Goal: Task Accomplishment & Management: Complete application form

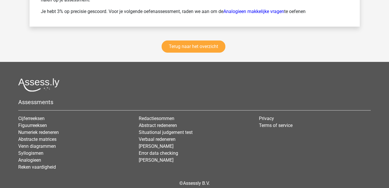
scroll to position [846, 0]
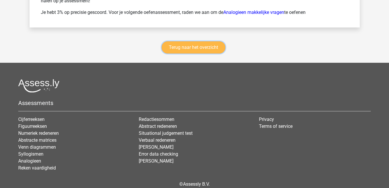
click at [189, 50] on link "Terug naar het overzicht" at bounding box center [194, 47] width 64 height 12
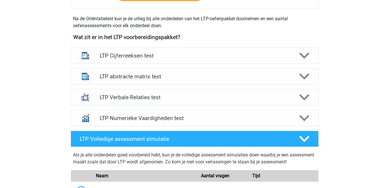
scroll to position [200, 0]
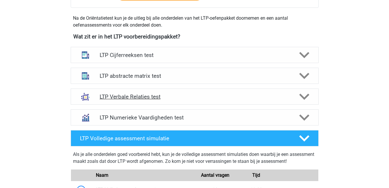
click at [128, 100] on h4 "LTP Verbale Relaties test" at bounding box center [195, 97] width 190 height 7
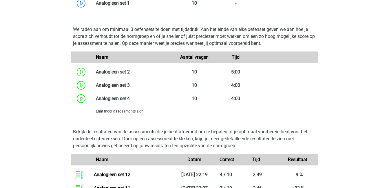
scroll to position [480, 0]
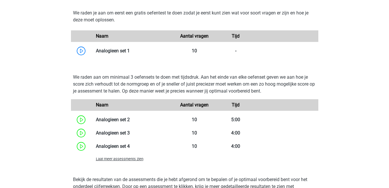
click at [135, 159] on span "Laat meer assessments zien" at bounding box center [120, 159] width 48 height 4
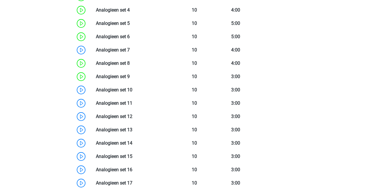
scroll to position [616, 0]
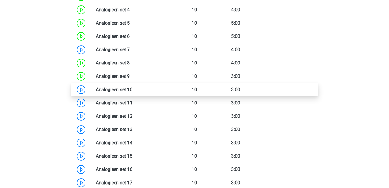
click at [132, 89] on link at bounding box center [132, 90] width 0 height 6
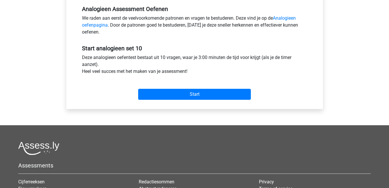
scroll to position [180, 0]
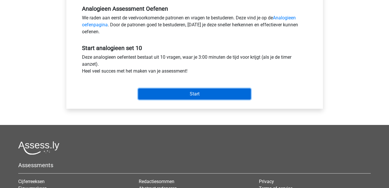
click at [176, 91] on input "Start" at bounding box center [194, 94] width 113 height 11
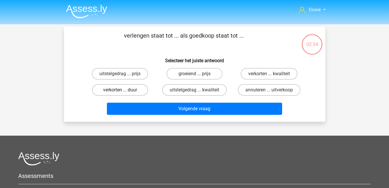
click at [118, 90] on label "verkorten ... duur" at bounding box center [120, 90] width 56 height 12
click at [120, 90] on input "verkorten ... duur" at bounding box center [122, 92] width 4 height 4
radio input "true"
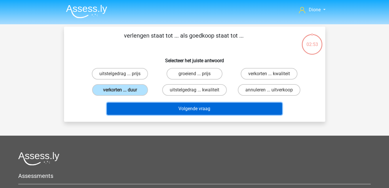
click at [159, 108] on button "Volgende vraag" at bounding box center [194, 109] width 175 height 12
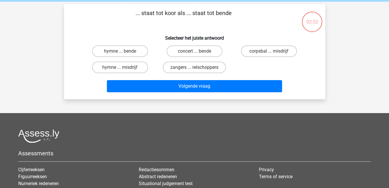
scroll to position [27, 0]
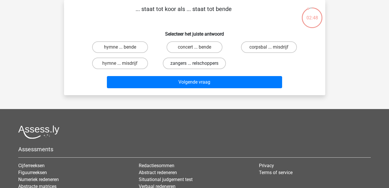
click at [207, 63] on label "zangers ... relschoppers" at bounding box center [194, 64] width 63 height 12
click at [198, 63] on input "zangers ... relschoppers" at bounding box center [196, 65] width 4 height 4
radio input "true"
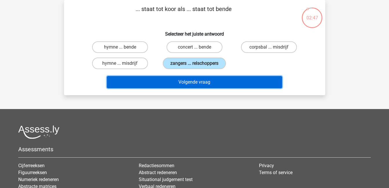
click at [214, 81] on button "Volgende vraag" at bounding box center [194, 82] width 175 height 12
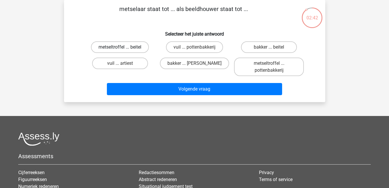
click at [133, 49] on label "metseltroffel ... beitel" at bounding box center [120, 47] width 58 height 12
click at [124, 49] on input "metseltroffel ... beitel" at bounding box center [122, 49] width 4 height 4
radio input "true"
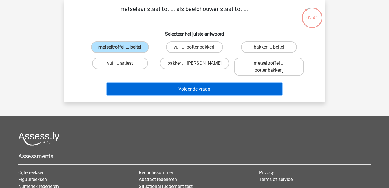
click at [197, 90] on button "Volgende vraag" at bounding box center [194, 89] width 175 height 12
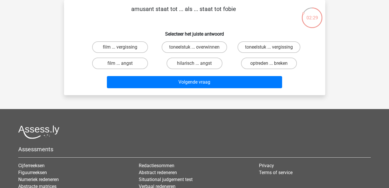
click at [195, 64] on input "hilarisch ... angst" at bounding box center [196, 65] width 4 height 4
radio input "true"
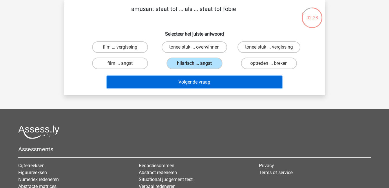
click at [210, 85] on button "Volgende vraag" at bounding box center [194, 82] width 175 height 12
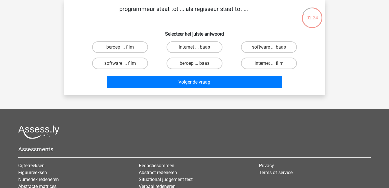
click at [122, 64] on input "software ... film" at bounding box center [122, 65] width 4 height 4
radio input "true"
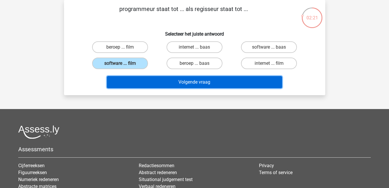
click at [185, 83] on button "Volgende vraag" at bounding box center [194, 82] width 175 height 12
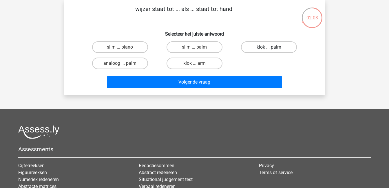
click at [267, 48] on label "klok ... palm" at bounding box center [269, 47] width 56 height 12
click at [269, 48] on input "klok ... palm" at bounding box center [271, 49] width 4 height 4
radio input "true"
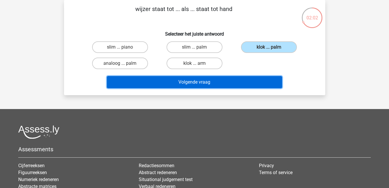
click at [248, 83] on button "Volgende vraag" at bounding box center [194, 82] width 175 height 12
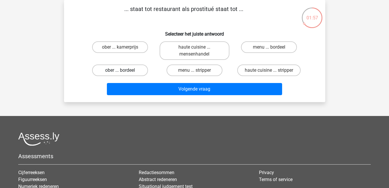
click at [126, 70] on label "ober ... bordeel" at bounding box center [120, 71] width 56 height 12
click at [124, 70] on input "ober ... bordeel" at bounding box center [122, 72] width 4 height 4
radio input "true"
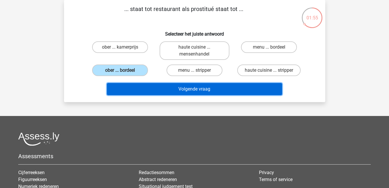
click at [167, 90] on button "Volgende vraag" at bounding box center [194, 89] width 175 height 12
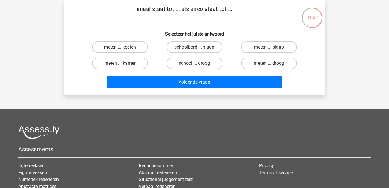
click at [122, 47] on label "meten ... koelen" at bounding box center [120, 47] width 56 height 12
click at [122, 47] on input "meten ... koelen" at bounding box center [122, 49] width 4 height 4
radio input "true"
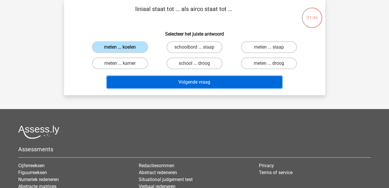
click at [219, 84] on button "Volgende vraag" at bounding box center [194, 82] width 175 height 12
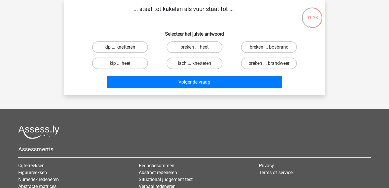
click at [127, 47] on label "kip ... knetteren" at bounding box center [120, 47] width 56 height 12
click at [124, 47] on input "kip ... knetteren" at bounding box center [122, 49] width 4 height 4
radio input "true"
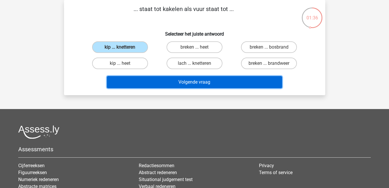
click at [177, 84] on button "Volgende vraag" at bounding box center [194, 82] width 175 height 12
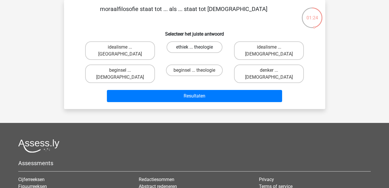
click at [185, 48] on label "ethiek ... theologie" at bounding box center [195, 47] width 56 height 12
click at [194, 48] on input "ethiek ... theologie" at bounding box center [196, 49] width 4 height 4
radio input "true"
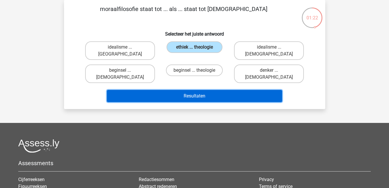
click at [221, 90] on button "Resultaten" at bounding box center [194, 96] width 175 height 12
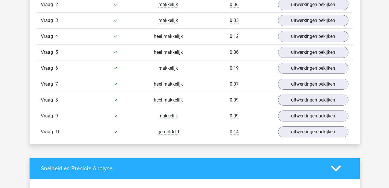
scroll to position [404, 0]
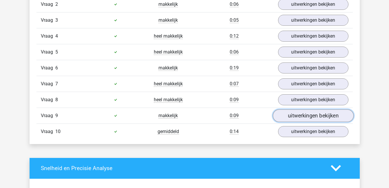
click at [294, 119] on link "uitwerkingen bekijken" at bounding box center [313, 115] width 81 height 13
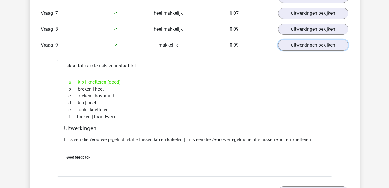
scroll to position [479, 0]
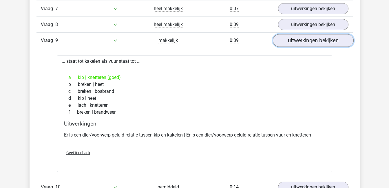
click at [297, 39] on link "uitwerkingen bekijken" at bounding box center [313, 40] width 81 height 13
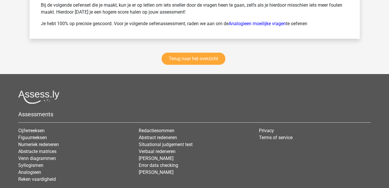
scroll to position [842, 0]
click at [190, 56] on link "Terug naar het overzicht" at bounding box center [194, 58] width 64 height 12
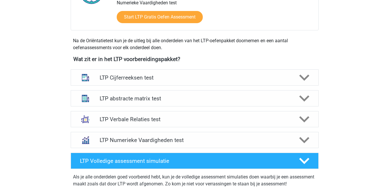
scroll to position [178, 0]
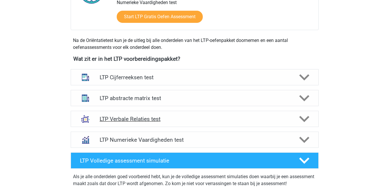
click at [303, 117] on icon at bounding box center [304, 119] width 10 height 10
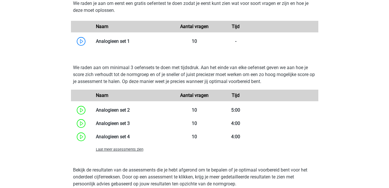
scroll to position [484, 0]
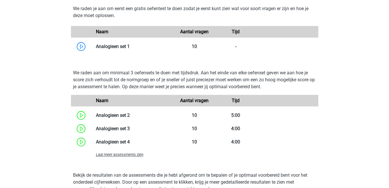
click at [132, 155] on span "Laat meer assessments zien" at bounding box center [120, 155] width 48 height 4
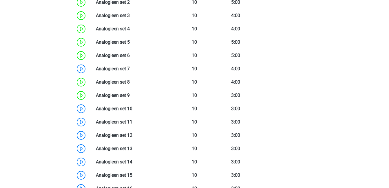
scroll to position [599, 0]
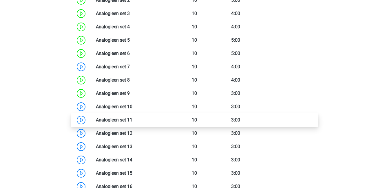
click at [132, 121] on link at bounding box center [132, 120] width 0 height 6
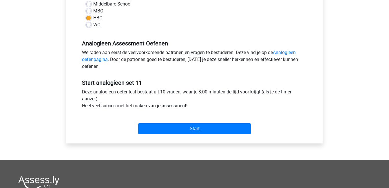
scroll to position [145, 0]
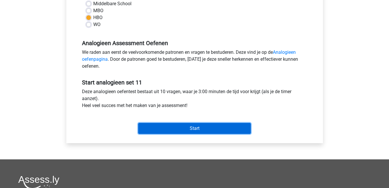
click at [188, 130] on input "Start" at bounding box center [194, 128] width 113 height 11
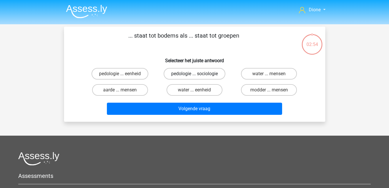
click at [193, 77] on label "pedologie ... sociologie" at bounding box center [195, 74] width 62 height 12
click at [194, 77] on input "pedologie ... sociologie" at bounding box center [196, 76] width 4 height 4
radio input "true"
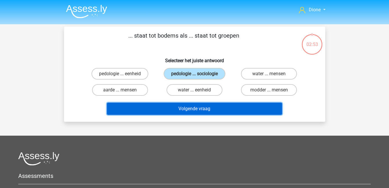
click at [208, 109] on button "Volgende vraag" at bounding box center [194, 109] width 175 height 12
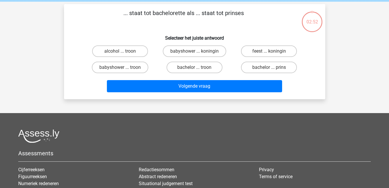
scroll to position [27, 0]
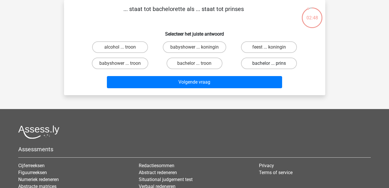
click at [278, 64] on label "bachelor ... prins" at bounding box center [269, 64] width 56 height 12
click at [273, 64] on input "bachelor ... prins" at bounding box center [271, 65] width 4 height 4
radio input "true"
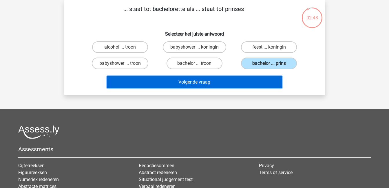
click at [255, 83] on button "Volgende vraag" at bounding box center [194, 82] width 175 height 12
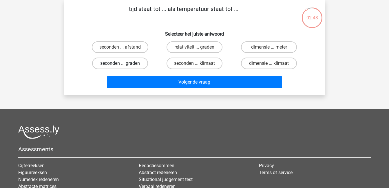
click at [133, 64] on label "seconden ... graden" at bounding box center [120, 64] width 56 height 12
click at [124, 64] on input "seconden ... graden" at bounding box center [122, 65] width 4 height 4
radio input "true"
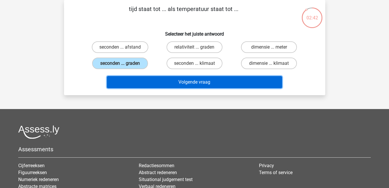
click at [189, 83] on button "Volgende vraag" at bounding box center [194, 82] width 175 height 12
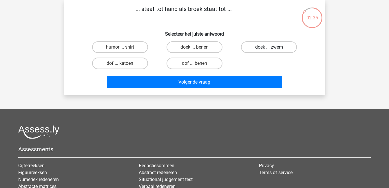
click at [265, 48] on label "doek ... zwem" at bounding box center [269, 47] width 56 height 12
click at [269, 48] on input "doek ... zwem" at bounding box center [271, 49] width 4 height 4
radio input "true"
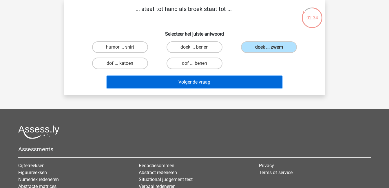
click at [231, 86] on button "Volgende vraag" at bounding box center [194, 82] width 175 height 12
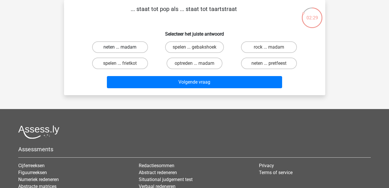
click at [118, 48] on label "neten ... madam" at bounding box center [120, 47] width 56 height 12
click at [120, 48] on input "neten ... madam" at bounding box center [122, 49] width 4 height 4
radio input "true"
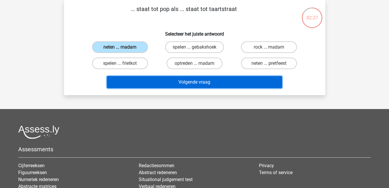
click at [180, 83] on button "Volgende vraag" at bounding box center [194, 82] width 175 height 12
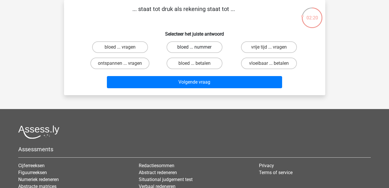
click at [201, 48] on label "bloed ... nummer" at bounding box center [195, 47] width 56 height 12
click at [198, 48] on input "bloed ... nummer" at bounding box center [196, 49] width 4 height 4
radio input "true"
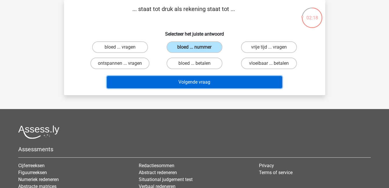
click at [221, 81] on button "Volgende vraag" at bounding box center [194, 82] width 175 height 12
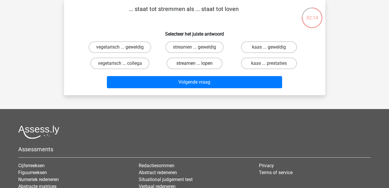
click at [202, 65] on label "streamen ... lopen" at bounding box center [195, 64] width 56 height 12
click at [198, 65] on input "streamen ... lopen" at bounding box center [196, 65] width 4 height 4
radio input "true"
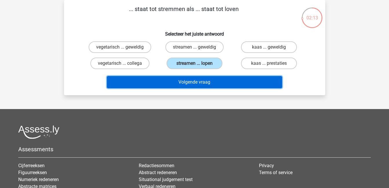
click at [213, 81] on button "Volgende vraag" at bounding box center [194, 82] width 175 height 12
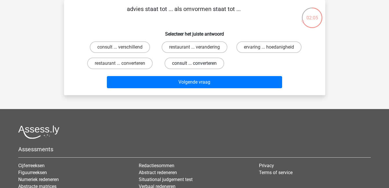
click at [190, 67] on label "consult ... converteren" at bounding box center [195, 64] width 60 height 12
click at [194, 67] on input "consult ... converteren" at bounding box center [196, 65] width 4 height 4
radio input "true"
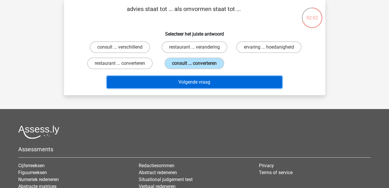
click at [197, 86] on button "Volgende vraag" at bounding box center [194, 82] width 175 height 12
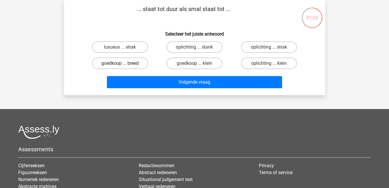
click at [127, 66] on label "goedkoop ... breed" at bounding box center [120, 64] width 56 height 12
click at [124, 66] on input "goedkoop ... breed" at bounding box center [122, 65] width 4 height 4
radio input "true"
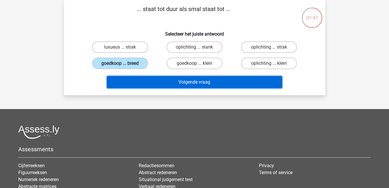
click at [159, 83] on button "Volgende vraag" at bounding box center [194, 82] width 175 height 12
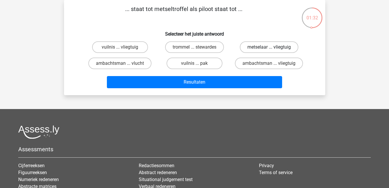
click at [268, 49] on label "metselaar ... vliegtuig" at bounding box center [269, 47] width 59 height 12
click at [269, 49] on input "metselaar ... vliegtuig" at bounding box center [271, 49] width 4 height 4
radio input "true"
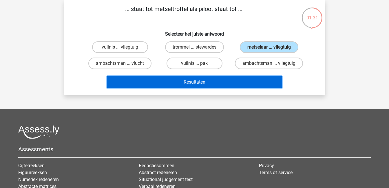
click at [268, 83] on button "Resultaten" at bounding box center [194, 82] width 175 height 12
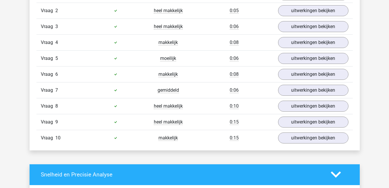
scroll to position [399, 0]
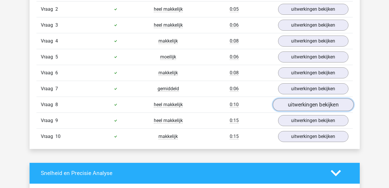
click at [315, 102] on link "uitwerkingen bekijken" at bounding box center [313, 104] width 81 height 13
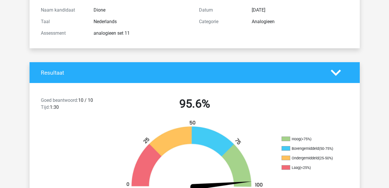
scroll to position [0, 0]
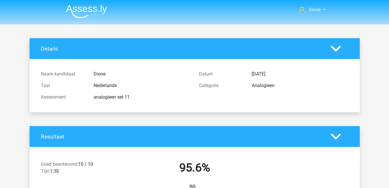
click at [336, 138] on polygon at bounding box center [336, 137] width 10 height 6
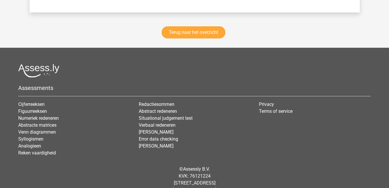
scroll to position [850, 0]
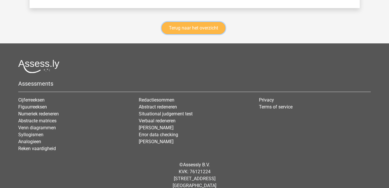
click at [205, 30] on link "Terug naar het overzicht" at bounding box center [194, 28] width 64 height 12
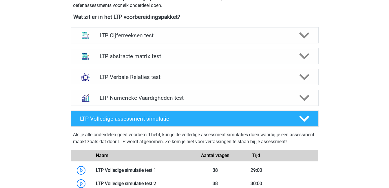
scroll to position [220, 0]
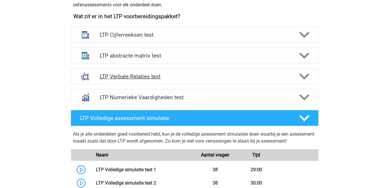
click at [148, 81] on div "LTP Verbale Relaties test" at bounding box center [195, 76] width 248 height 16
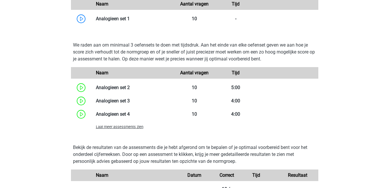
scroll to position [513, 0]
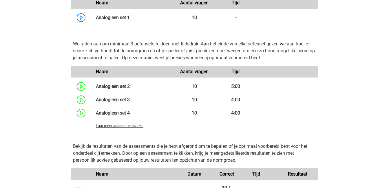
click at [124, 125] on span "Laat meer assessments zien" at bounding box center [120, 126] width 48 height 4
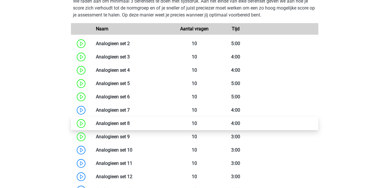
scroll to position [556, 0]
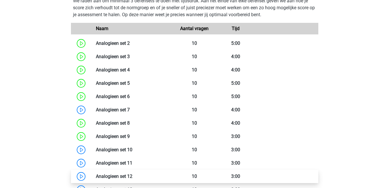
click at [132, 174] on link at bounding box center [132, 177] width 0 height 6
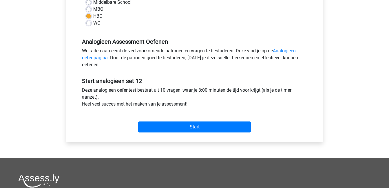
scroll to position [147, 0]
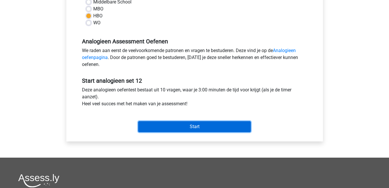
click at [166, 126] on input "Start" at bounding box center [194, 126] width 113 height 11
click at [166, 129] on input "Start" at bounding box center [194, 126] width 113 height 11
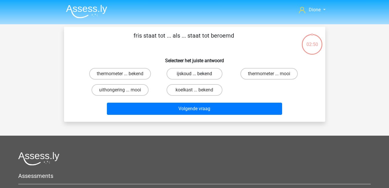
click at [209, 75] on label "ijskoud ... bekend" at bounding box center [195, 74] width 56 height 12
click at [198, 75] on input "ijskoud ... bekend" at bounding box center [196, 76] width 4 height 4
radio input "true"
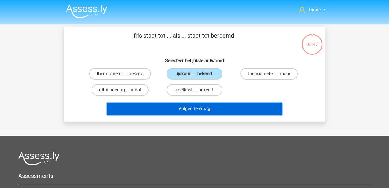
click at [195, 107] on button "Volgende vraag" at bounding box center [194, 109] width 175 height 12
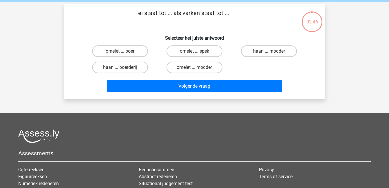
scroll to position [27, 0]
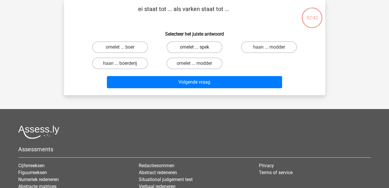
click at [192, 47] on label "omelet ... spek" at bounding box center [195, 47] width 56 height 12
click at [194, 47] on input "omelet ... spek" at bounding box center [196, 49] width 4 height 4
radio input "true"
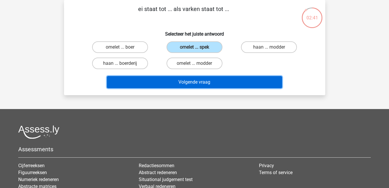
click at [208, 81] on button "Volgende vraag" at bounding box center [194, 82] width 175 height 12
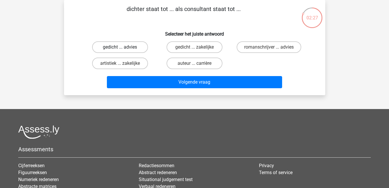
click at [125, 45] on label "gedicht ... advies" at bounding box center [120, 47] width 56 height 12
click at [124, 47] on input "gedicht ... advies" at bounding box center [122, 49] width 4 height 4
radio input "true"
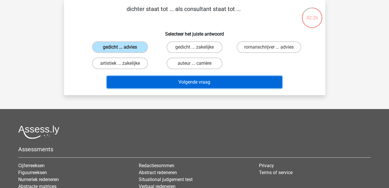
click at [201, 82] on button "Volgende vraag" at bounding box center [194, 82] width 175 height 12
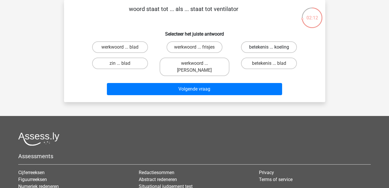
click at [283, 47] on label "betekenis ... koeling" at bounding box center [269, 47] width 56 height 12
click at [273, 47] on input "betekenis ... koeling" at bounding box center [271, 49] width 4 height 4
radio input "true"
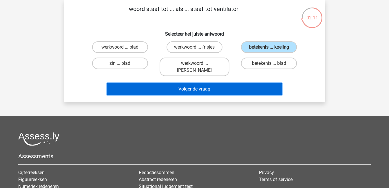
click at [241, 83] on button "Volgende vraag" at bounding box center [194, 89] width 175 height 12
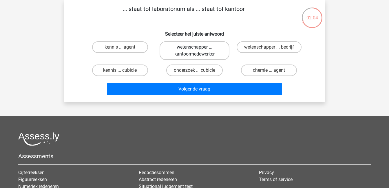
click at [220, 48] on label "wetenschapper ... kantoormedewerker" at bounding box center [195, 50] width 70 height 19
click at [198, 48] on input "wetenschapper ... kantoormedewerker" at bounding box center [196, 49] width 4 height 4
radio input "true"
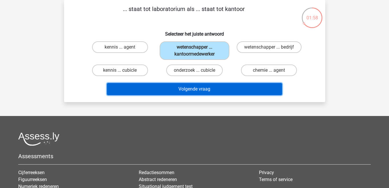
click at [206, 91] on button "Volgende vraag" at bounding box center [194, 89] width 175 height 12
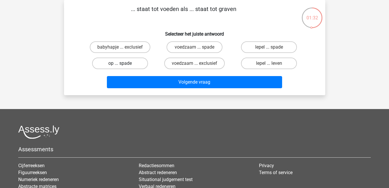
click at [126, 65] on label "op ... spade" at bounding box center [120, 64] width 56 height 12
click at [124, 65] on input "op ... spade" at bounding box center [122, 65] width 4 height 4
radio input "true"
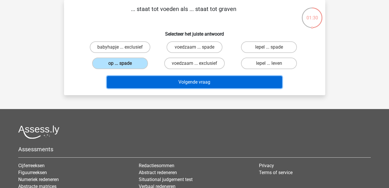
click at [164, 80] on button "Volgende vraag" at bounding box center [194, 82] width 175 height 12
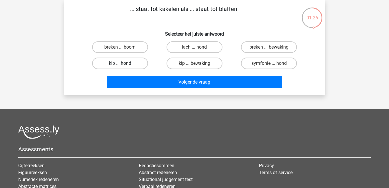
click at [128, 63] on label "kip ... hond" at bounding box center [120, 64] width 56 height 12
click at [124, 63] on input "kip ... hond" at bounding box center [122, 65] width 4 height 4
radio input "true"
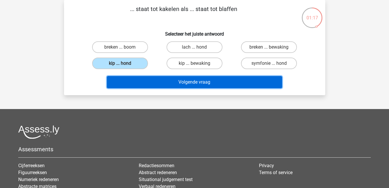
click at [176, 85] on button "Volgende vraag" at bounding box center [194, 82] width 175 height 12
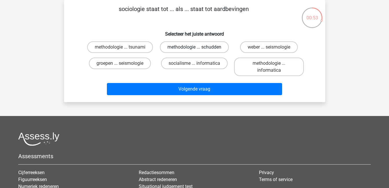
click at [172, 45] on label "methodologie ... schudden" at bounding box center [194, 47] width 69 height 12
click at [194, 47] on input "methodologie ... schudden" at bounding box center [196, 49] width 4 height 4
radio input "true"
click at [139, 45] on label "methodologie ... tsunami" at bounding box center [120, 47] width 66 height 12
click at [124, 47] on input "methodologie ... tsunami" at bounding box center [122, 49] width 4 height 4
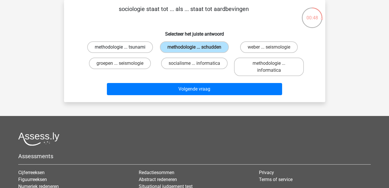
radio input "true"
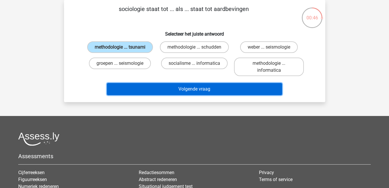
click at [176, 89] on button "Volgende vraag" at bounding box center [194, 89] width 175 height 12
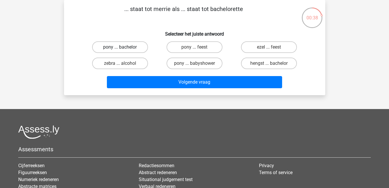
click at [126, 49] on label "pony ... bachelor" at bounding box center [120, 47] width 56 height 12
click at [124, 49] on input "pony ... bachelor" at bounding box center [122, 49] width 4 height 4
radio input "true"
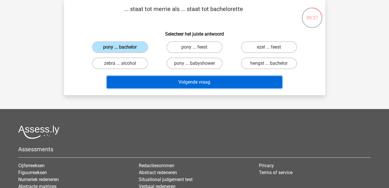
click at [200, 81] on button "Volgende vraag" at bounding box center [194, 82] width 175 height 12
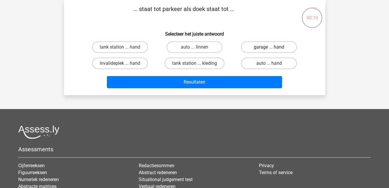
click at [266, 48] on label "garage ... hand" at bounding box center [269, 47] width 56 height 12
click at [269, 48] on input "garage ... hand" at bounding box center [271, 49] width 4 height 4
radio input "true"
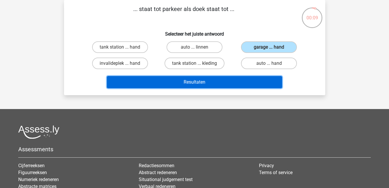
click at [255, 81] on button "Resultaten" at bounding box center [194, 82] width 175 height 12
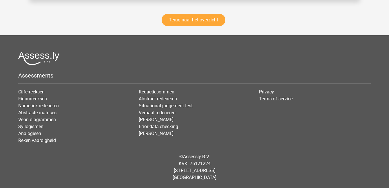
scroll to position [828, 0]
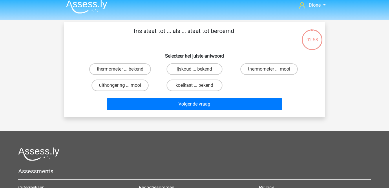
scroll to position [4, 0]
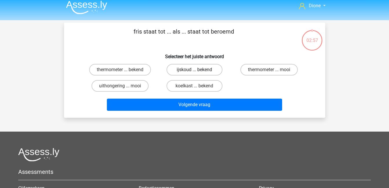
click at [193, 72] on label "ijskoud ... bekend" at bounding box center [195, 70] width 56 height 12
click at [194, 72] on input "ijskoud ... bekend" at bounding box center [196, 72] width 4 height 4
radio input "true"
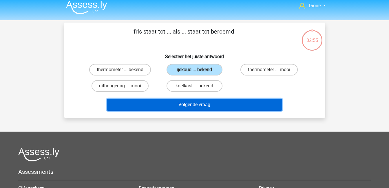
click at [203, 105] on button "Volgende vraag" at bounding box center [194, 105] width 175 height 12
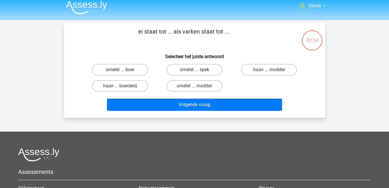
scroll to position [27, 0]
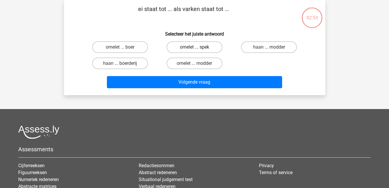
click at [196, 47] on label "omelet ... spek" at bounding box center [195, 47] width 56 height 12
click at [196, 47] on input "omelet ... spek" at bounding box center [196, 49] width 4 height 4
radio input "true"
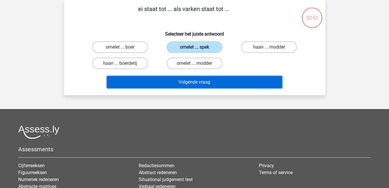
click at [206, 81] on button "Volgende vraag" at bounding box center [194, 82] width 175 height 12
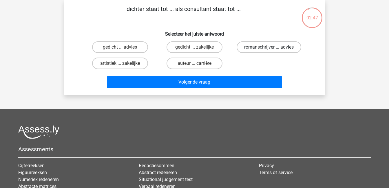
click at [260, 50] on label "romanschrijver ... advies" at bounding box center [269, 47] width 65 height 12
click at [269, 50] on input "romanschrijver ... advies" at bounding box center [271, 49] width 4 height 4
radio input "true"
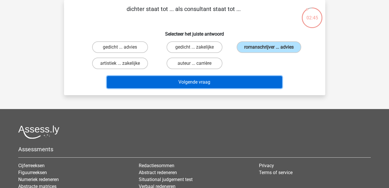
click at [233, 84] on button "Volgende vraag" at bounding box center [194, 82] width 175 height 12
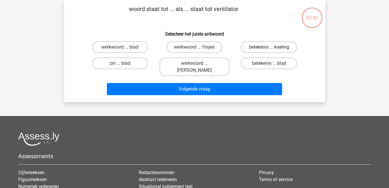
click at [266, 45] on label "betekenis ... koeling" at bounding box center [269, 47] width 56 height 12
click at [269, 47] on input "betekenis ... koeling" at bounding box center [271, 49] width 4 height 4
radio input "true"
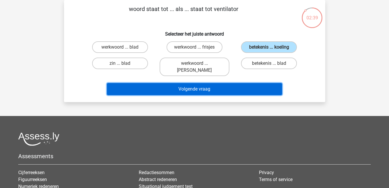
click at [256, 83] on button "Volgende vraag" at bounding box center [194, 89] width 175 height 12
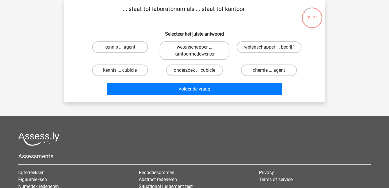
click at [196, 53] on label "wetenschapper ... kantoormedewerker" at bounding box center [195, 50] width 70 height 19
click at [196, 51] on input "wetenschapper ... kantoormedewerker" at bounding box center [196, 49] width 4 height 4
radio input "true"
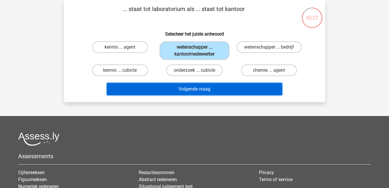
click at [208, 92] on button "Volgende vraag" at bounding box center [194, 89] width 175 height 12
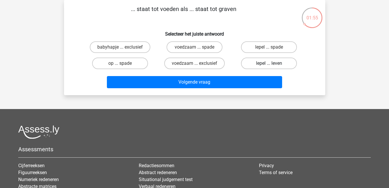
click at [256, 62] on label "lepel ... leven" at bounding box center [269, 64] width 56 height 12
click at [269, 63] on input "lepel ... leven" at bounding box center [271, 65] width 4 height 4
radio input "true"
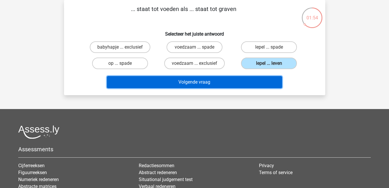
click at [253, 80] on button "Volgende vraag" at bounding box center [194, 82] width 175 height 12
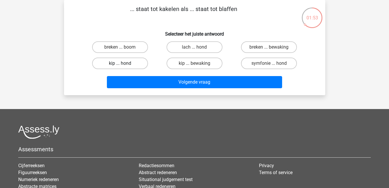
click at [116, 61] on label "kip ... hond" at bounding box center [120, 64] width 56 height 12
click at [120, 63] on input "kip ... hond" at bounding box center [122, 65] width 4 height 4
radio input "true"
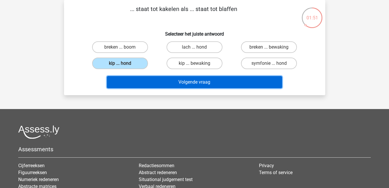
click at [170, 82] on button "Volgende vraag" at bounding box center [194, 82] width 175 height 12
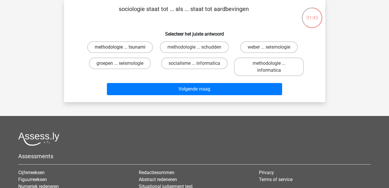
click at [131, 47] on label "methodologie ... tsunami" at bounding box center [120, 47] width 66 height 12
click at [124, 47] on input "methodologie ... tsunami" at bounding box center [122, 49] width 4 height 4
radio input "true"
click at [190, 45] on label "methodologie ... schudden" at bounding box center [194, 47] width 69 height 12
click at [194, 47] on input "methodologie ... schudden" at bounding box center [196, 49] width 4 height 4
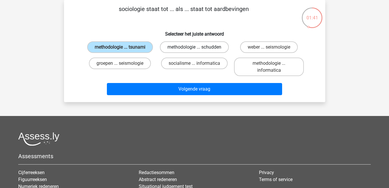
radio input "true"
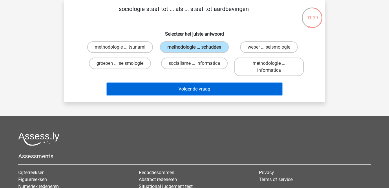
click at [204, 93] on button "Volgende vraag" at bounding box center [194, 89] width 175 height 12
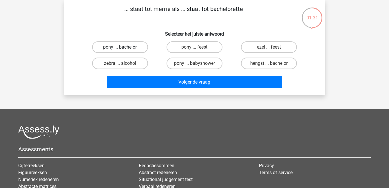
click at [134, 44] on label "pony ... bachelor" at bounding box center [120, 47] width 56 height 12
click at [124, 47] on input "pony ... bachelor" at bounding box center [122, 49] width 4 height 4
radio input "true"
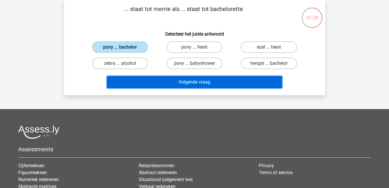
click at [168, 81] on button "Volgende vraag" at bounding box center [194, 82] width 175 height 12
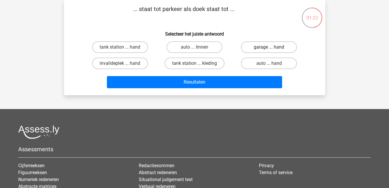
click at [272, 46] on label "garage ... hand" at bounding box center [269, 47] width 56 height 12
click at [272, 47] on input "garage ... hand" at bounding box center [271, 49] width 4 height 4
radio input "true"
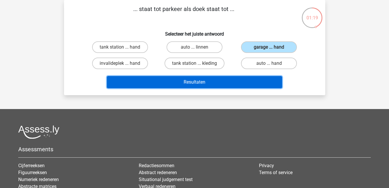
click at [242, 81] on button "Resultaten" at bounding box center [194, 82] width 175 height 12
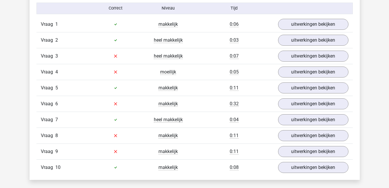
scroll to position [359, 0]
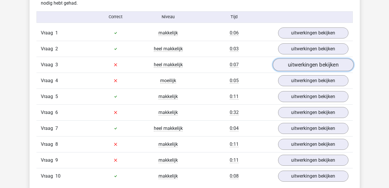
click at [302, 62] on link "uitwerkingen bekijken" at bounding box center [313, 65] width 81 height 13
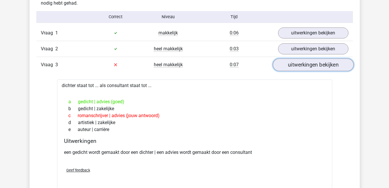
click at [302, 62] on link "uitwerkingen bekijken" at bounding box center [313, 65] width 81 height 13
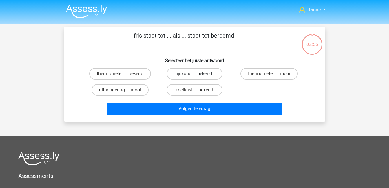
click at [198, 73] on label "ijskoud ... bekend" at bounding box center [195, 74] width 56 height 12
click at [198, 74] on input "ijskoud ... bekend" at bounding box center [196, 76] width 4 height 4
radio input "true"
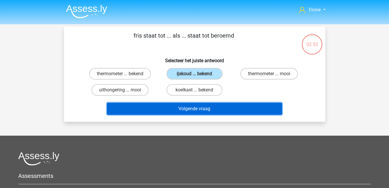
click at [214, 108] on button "Volgende vraag" at bounding box center [194, 109] width 175 height 12
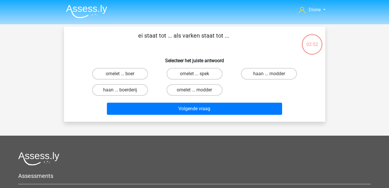
scroll to position [27, 0]
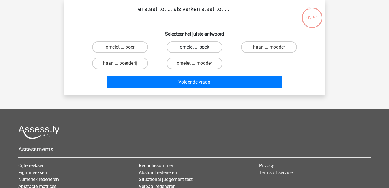
click at [191, 45] on label "omelet ... spek" at bounding box center [195, 47] width 56 height 12
click at [194, 47] on input "omelet ... spek" at bounding box center [196, 49] width 4 height 4
radio input "true"
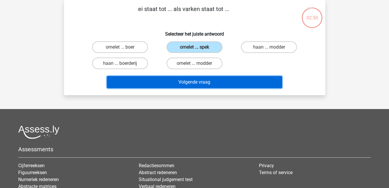
click at [214, 83] on button "Volgende vraag" at bounding box center [194, 82] width 175 height 12
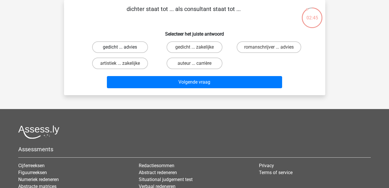
click at [110, 47] on label "gedicht ... advies" at bounding box center [120, 47] width 56 height 12
click at [120, 47] on input "gedicht ... advies" at bounding box center [122, 49] width 4 height 4
radio input "true"
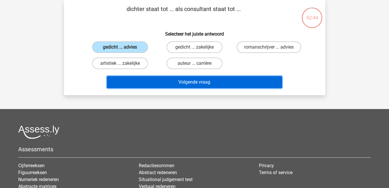
click at [185, 82] on button "Volgende vraag" at bounding box center [194, 82] width 175 height 12
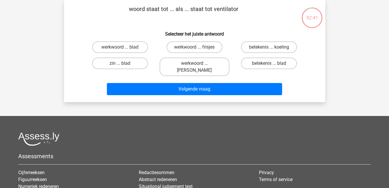
click at [271, 47] on input "betekenis ... koeling" at bounding box center [271, 49] width 4 height 4
radio input "true"
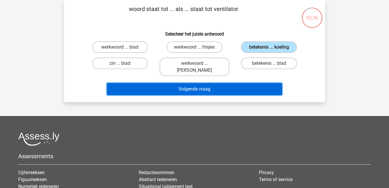
click at [236, 83] on button "Volgende vraag" at bounding box center [194, 89] width 175 height 12
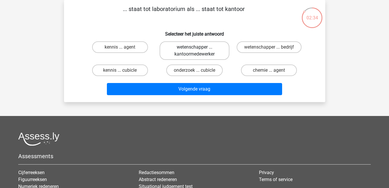
click at [205, 50] on label "wetenschapper ... kantoormedewerker" at bounding box center [195, 50] width 70 height 19
click at [198, 50] on input "wetenschapper ... kantoormedewerker" at bounding box center [196, 49] width 4 height 4
radio input "true"
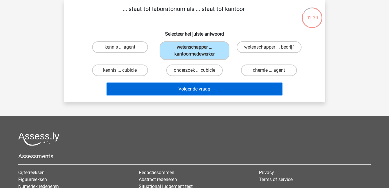
click at [213, 89] on button "Volgende vraag" at bounding box center [194, 89] width 175 height 12
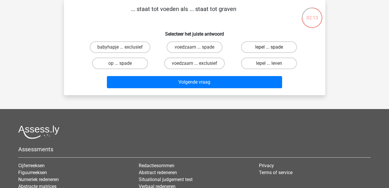
click at [265, 50] on label "lepel ... spade" at bounding box center [269, 47] width 56 height 12
click at [269, 50] on input "lepel ... spade" at bounding box center [271, 49] width 4 height 4
radio input "true"
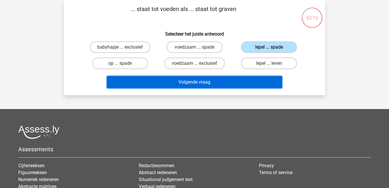
click at [263, 84] on button "Volgende vraag" at bounding box center [194, 82] width 175 height 12
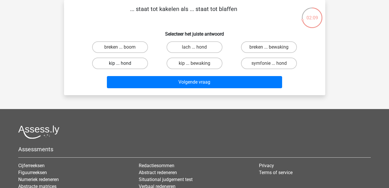
click at [130, 62] on label "kip ... hond" at bounding box center [120, 64] width 56 height 12
click at [124, 63] on input "kip ... hond" at bounding box center [122, 65] width 4 height 4
radio input "true"
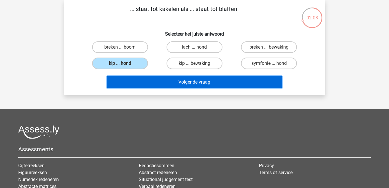
click at [149, 83] on button "Volgende vraag" at bounding box center [194, 82] width 175 height 12
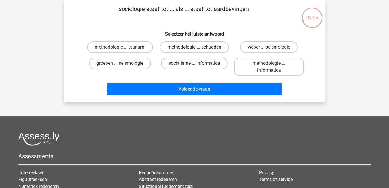
click at [192, 47] on label "methodologie ... schudden" at bounding box center [194, 47] width 69 height 12
click at [194, 47] on input "methodologie ... schudden" at bounding box center [196, 49] width 4 height 4
radio input "true"
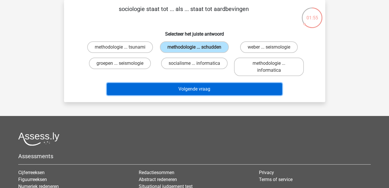
click at [178, 91] on button "Volgende vraag" at bounding box center [194, 89] width 175 height 12
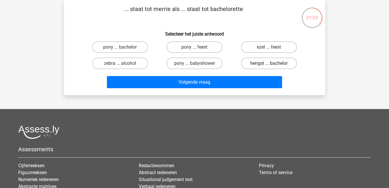
click at [264, 64] on label "hengst ... bachelor" at bounding box center [269, 64] width 56 height 12
click at [269, 64] on input "hengst ... bachelor" at bounding box center [271, 65] width 4 height 4
radio input "true"
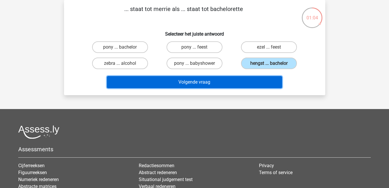
click at [254, 81] on button "Volgende vraag" at bounding box center [194, 82] width 175 height 12
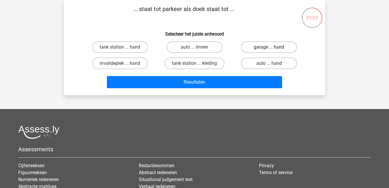
click at [273, 44] on label "garage ... hand" at bounding box center [269, 47] width 56 height 12
click at [273, 47] on input "garage ... hand" at bounding box center [271, 49] width 4 height 4
radio input "true"
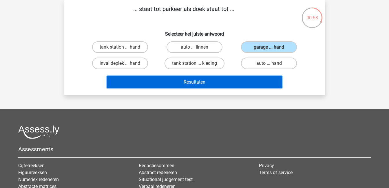
click at [243, 82] on button "Resultaten" at bounding box center [194, 82] width 175 height 12
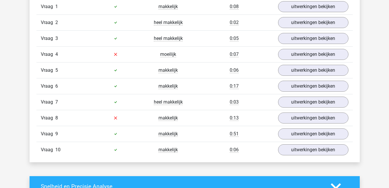
scroll to position [382, 0]
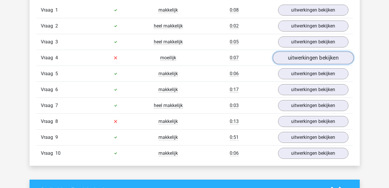
click at [299, 60] on link "uitwerkingen bekijken" at bounding box center [313, 58] width 81 height 13
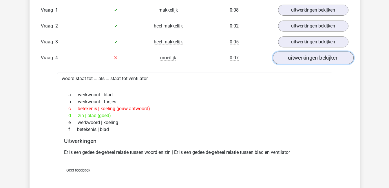
click at [299, 60] on link "uitwerkingen bekijken" at bounding box center [313, 58] width 81 height 13
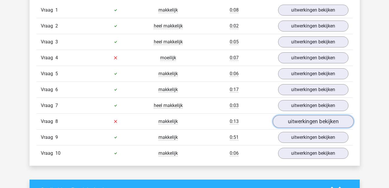
click at [295, 122] on link "uitwerkingen bekijken" at bounding box center [313, 121] width 81 height 13
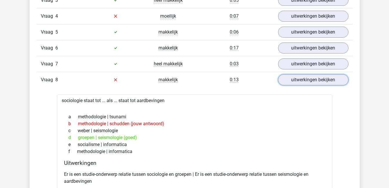
scroll to position [426, 0]
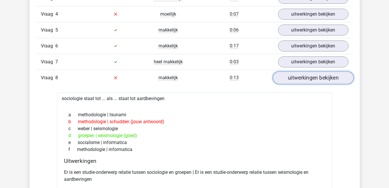
click at [305, 75] on link "uitwerkingen bekijken" at bounding box center [313, 78] width 81 height 13
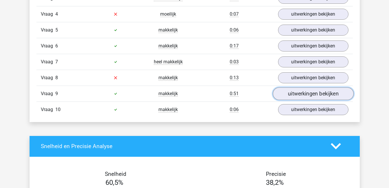
click at [299, 94] on link "uitwerkingen bekijken" at bounding box center [313, 93] width 81 height 13
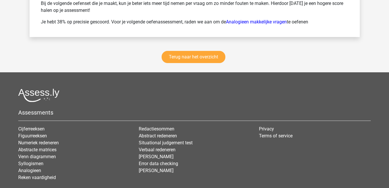
scroll to position [958, 0]
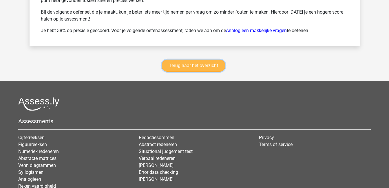
click at [211, 67] on link "Terug naar het overzicht" at bounding box center [194, 66] width 64 height 12
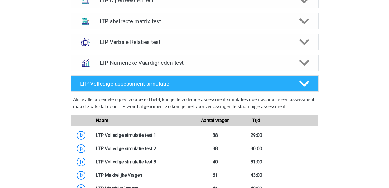
scroll to position [255, 0]
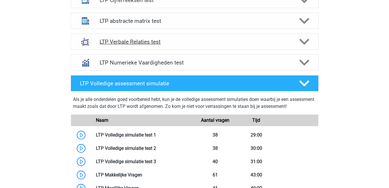
click at [306, 41] on polygon at bounding box center [304, 42] width 10 height 6
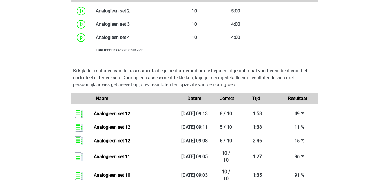
scroll to position [589, 0]
click at [133, 51] on span "Laat meer assessments zien" at bounding box center [120, 50] width 48 height 4
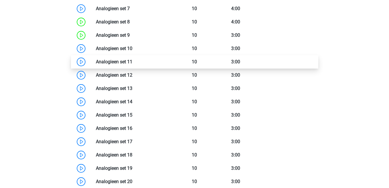
scroll to position [659, 0]
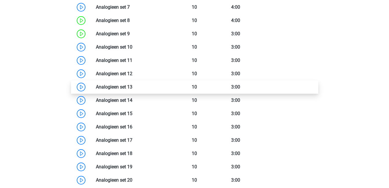
click at [132, 89] on link at bounding box center [132, 87] width 0 height 6
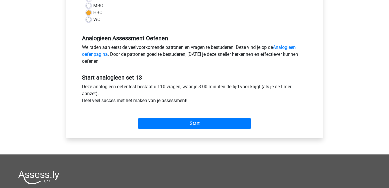
scroll to position [150, 0]
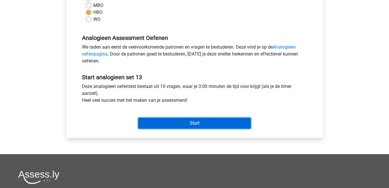
click at [196, 121] on input "Start" at bounding box center [194, 123] width 113 height 11
click at [196, 119] on input "Start" at bounding box center [194, 123] width 113 height 11
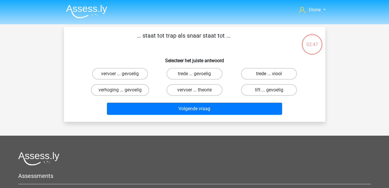
click at [277, 78] on label "trede ... viool" at bounding box center [269, 74] width 56 height 12
click at [273, 78] on input "trede ... viool" at bounding box center [271, 76] width 4 height 4
radio input "true"
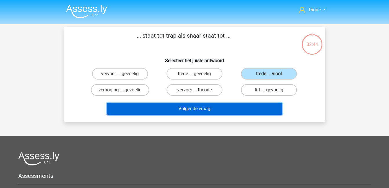
click at [242, 108] on button "Volgende vraag" at bounding box center [194, 109] width 175 height 12
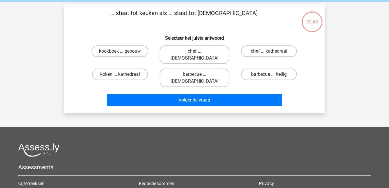
scroll to position [27, 0]
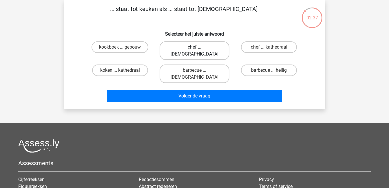
click at [184, 46] on label "chef ... [DEMOGRAPHIC_DATA]" at bounding box center [195, 50] width 70 height 19
click at [194, 47] on input "chef ... [DEMOGRAPHIC_DATA]" at bounding box center [196, 49] width 4 height 4
radio input "true"
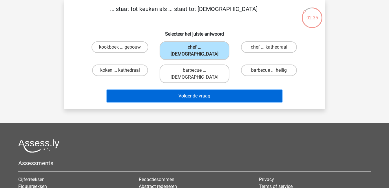
click at [212, 90] on button "Volgende vraag" at bounding box center [194, 96] width 175 height 12
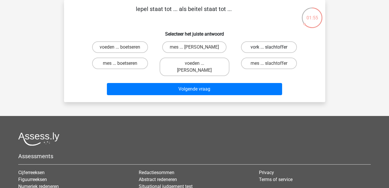
click at [268, 45] on label "vork ... slachtoffer" at bounding box center [269, 47] width 56 height 12
click at [269, 47] on input "vork ... slachtoffer" at bounding box center [271, 49] width 4 height 4
radio input "true"
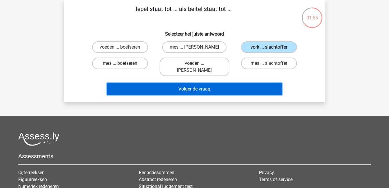
click at [254, 83] on button "Volgende vraag" at bounding box center [194, 89] width 175 height 12
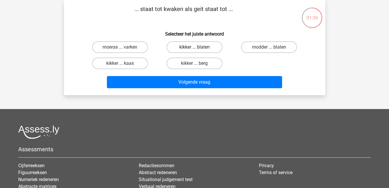
click at [197, 44] on label "kikker ... blaten" at bounding box center [195, 47] width 56 height 12
click at [197, 47] on input "kikker ... blaten" at bounding box center [196, 49] width 4 height 4
radio input "true"
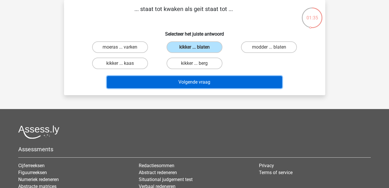
click at [222, 83] on button "Volgende vraag" at bounding box center [194, 82] width 175 height 12
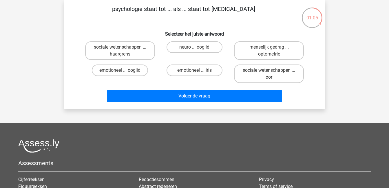
click at [271, 48] on input "menselijk gedrag ... optometrie" at bounding box center [271, 49] width 4 height 4
radio input "true"
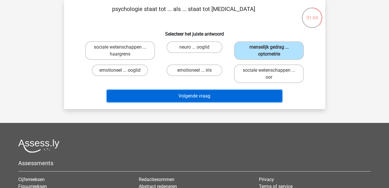
click at [246, 100] on button "Volgende vraag" at bounding box center [194, 96] width 175 height 12
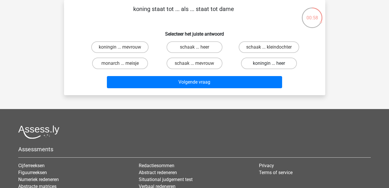
click at [281, 63] on label "koningin ... heer" at bounding box center [269, 64] width 56 height 12
click at [273, 63] on input "koningin ... heer" at bounding box center [271, 65] width 4 height 4
radio input "true"
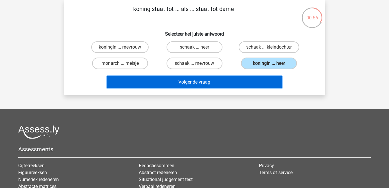
click at [258, 80] on button "Volgende vraag" at bounding box center [194, 82] width 175 height 12
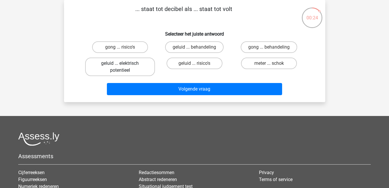
click at [141, 71] on label "geluid ... elektrisch potentieel" at bounding box center [120, 67] width 70 height 19
click at [124, 67] on input "geluid ... elektrisch potentieel" at bounding box center [122, 65] width 4 height 4
radio input "true"
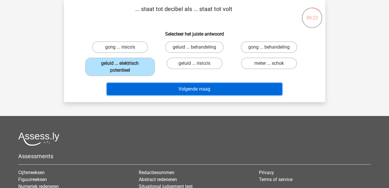
click at [183, 90] on button "Volgende vraag" at bounding box center [194, 89] width 175 height 12
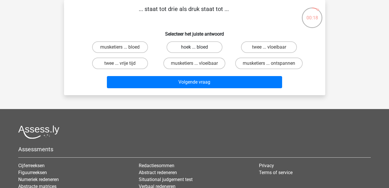
click at [208, 45] on label "hoek ... bloed" at bounding box center [195, 47] width 56 height 12
click at [198, 47] on input "hoek ... bloed" at bounding box center [196, 49] width 4 height 4
radio input "true"
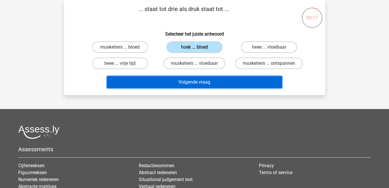
click at [213, 85] on button "Volgende vraag" at bounding box center [194, 82] width 175 height 12
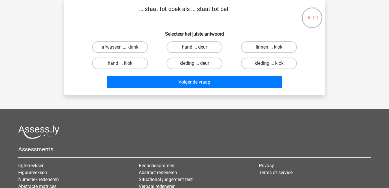
click at [192, 50] on label "hand ... deur" at bounding box center [195, 47] width 56 height 12
click at [194, 50] on input "hand ... deur" at bounding box center [196, 49] width 4 height 4
radio input "true"
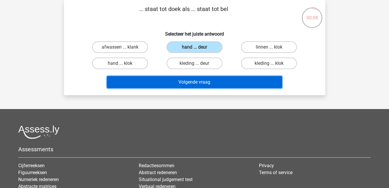
click at [205, 83] on button "Volgende vraag" at bounding box center [194, 82] width 175 height 12
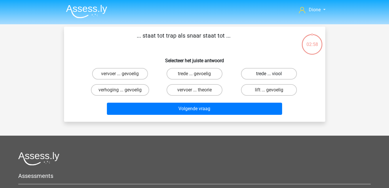
click at [255, 72] on label "trede ... viool" at bounding box center [269, 74] width 56 height 12
click at [269, 74] on input "trede ... viool" at bounding box center [271, 76] width 4 height 4
radio input "true"
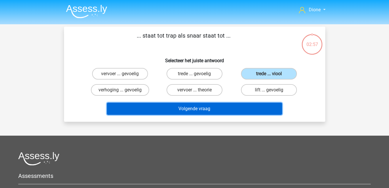
click at [249, 107] on button "Volgende vraag" at bounding box center [194, 109] width 175 height 12
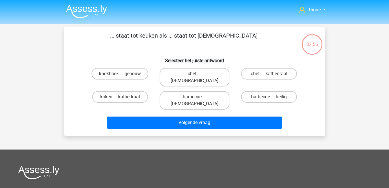
scroll to position [27, 0]
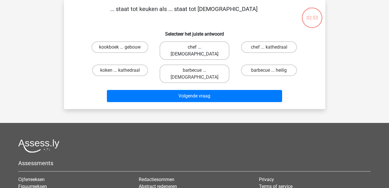
click at [201, 45] on label "chef ... [DEMOGRAPHIC_DATA]" at bounding box center [195, 50] width 70 height 19
click at [198, 47] on input "chef ... [DEMOGRAPHIC_DATA]" at bounding box center [196, 49] width 4 height 4
radio input "true"
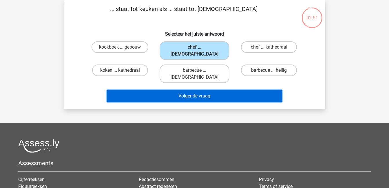
click at [215, 90] on button "Volgende vraag" at bounding box center [194, 96] width 175 height 12
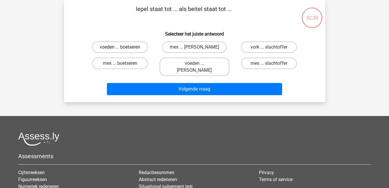
click at [131, 43] on label "voeden ... boetseren" at bounding box center [120, 47] width 56 height 12
click at [124, 47] on input "voeden ... boetseren" at bounding box center [122, 49] width 4 height 4
radio input "true"
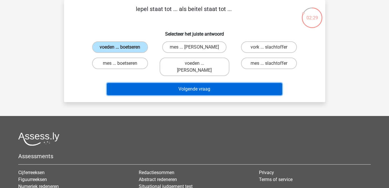
click at [170, 83] on button "Volgende vraag" at bounding box center [194, 89] width 175 height 12
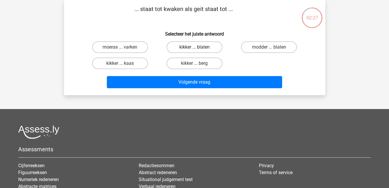
click at [189, 45] on label "kikker ... blaten" at bounding box center [195, 47] width 56 height 12
click at [194, 47] on input "kikker ... blaten" at bounding box center [196, 49] width 4 height 4
radio input "true"
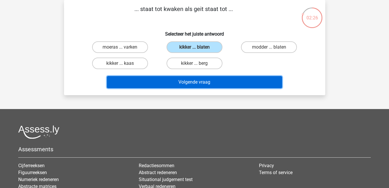
click at [209, 82] on button "Volgende vraag" at bounding box center [194, 82] width 175 height 12
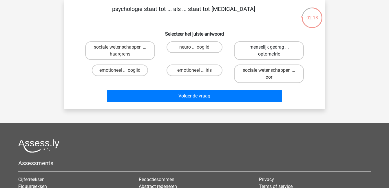
click at [274, 50] on label "menselijk gedrag ... optometrie" at bounding box center [269, 50] width 70 height 19
click at [273, 50] on input "menselijk gedrag ... optometrie" at bounding box center [271, 49] width 4 height 4
radio input "true"
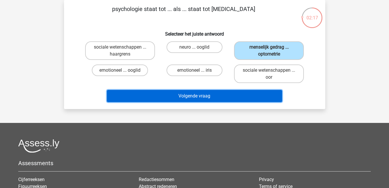
click at [261, 92] on button "Volgende vraag" at bounding box center [194, 96] width 175 height 12
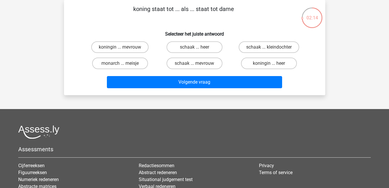
click at [271, 63] on input "koningin ... heer" at bounding box center [271, 65] width 4 height 4
radio input "true"
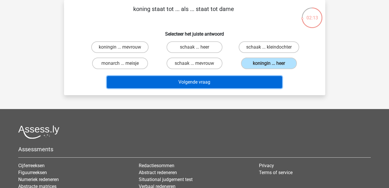
click at [263, 82] on button "Volgende vraag" at bounding box center [194, 82] width 175 height 12
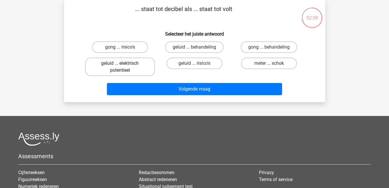
click at [138, 68] on label "geluid ... elektrisch potentieel" at bounding box center [120, 67] width 70 height 19
click at [124, 67] on input "geluid ... elektrisch potentieel" at bounding box center [122, 65] width 4 height 4
radio input "true"
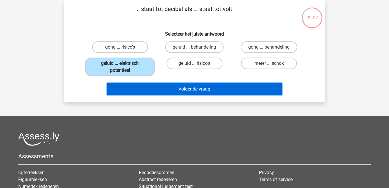
click at [202, 90] on button "Volgende vraag" at bounding box center [194, 89] width 175 height 12
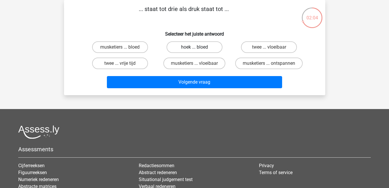
click at [190, 48] on label "hoek ... bloed" at bounding box center [195, 47] width 56 height 12
click at [194, 48] on input "hoek ... bloed" at bounding box center [196, 49] width 4 height 4
radio input "true"
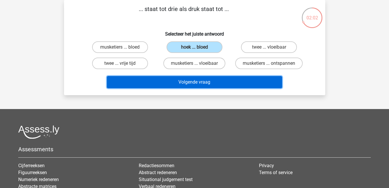
click at [202, 82] on button "Volgende vraag" at bounding box center [194, 82] width 175 height 12
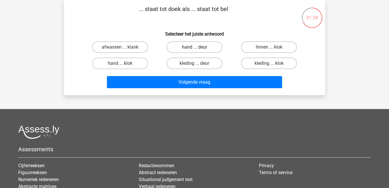
click at [200, 45] on label "hand ... deur" at bounding box center [195, 47] width 56 height 12
click at [198, 47] on input "hand ... deur" at bounding box center [196, 49] width 4 height 4
radio input "true"
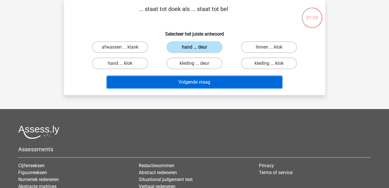
click at [199, 82] on button "Volgende vraag" at bounding box center [194, 82] width 175 height 12
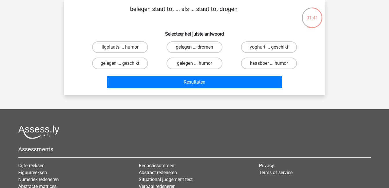
click at [204, 45] on label "gelegen ... dromen" at bounding box center [195, 47] width 56 height 12
click at [198, 47] on input "gelegen ... dromen" at bounding box center [196, 49] width 4 height 4
radio input "true"
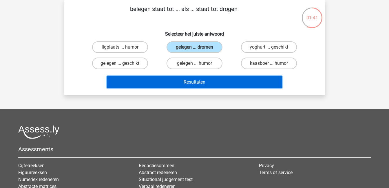
click at [215, 80] on button "Resultaten" at bounding box center [194, 82] width 175 height 12
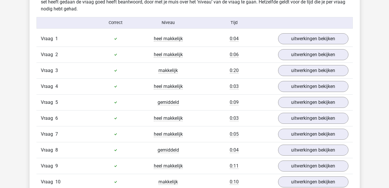
scroll to position [349, 0]
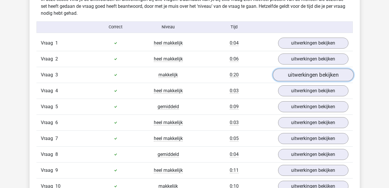
click at [294, 74] on link "uitwerkingen bekijken" at bounding box center [313, 75] width 81 height 13
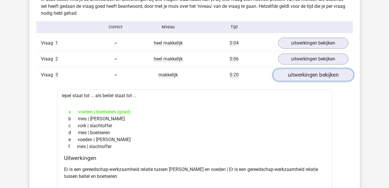
click at [294, 74] on link "uitwerkingen bekijken" at bounding box center [313, 75] width 81 height 13
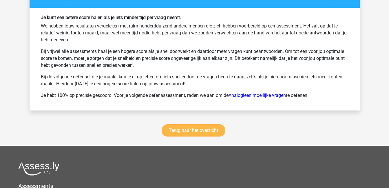
scroll to position [770, 0]
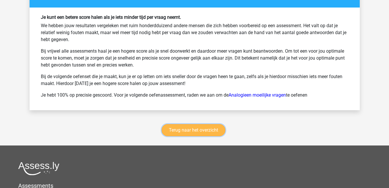
click at [199, 131] on link "Terug naar het overzicht" at bounding box center [194, 130] width 64 height 12
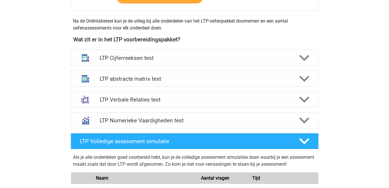
scroll to position [197, 0]
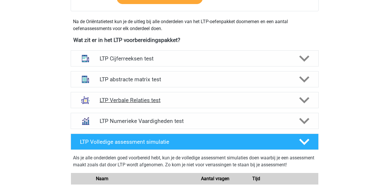
click at [225, 104] on div "LTP Verbale Relaties test" at bounding box center [195, 100] width 248 height 16
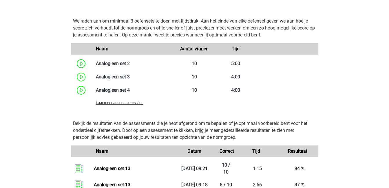
scroll to position [536, 0]
click at [135, 106] on div "Laat meer assessments zien" at bounding box center [133, 102] width 83 height 7
click at [134, 101] on span "Laat meer assessments zien" at bounding box center [120, 103] width 48 height 4
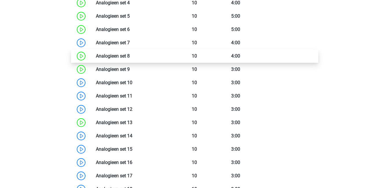
scroll to position [624, 0]
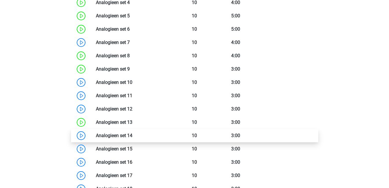
click at [132, 135] on link at bounding box center [132, 136] width 0 height 6
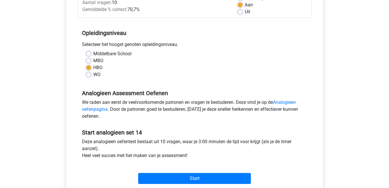
scroll to position [96, 0]
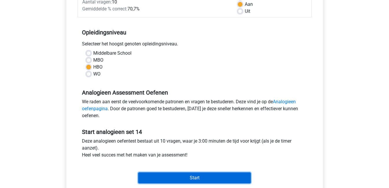
click at [204, 176] on input "Start" at bounding box center [194, 178] width 113 height 11
click at [201, 177] on input "Start" at bounding box center [194, 178] width 113 height 11
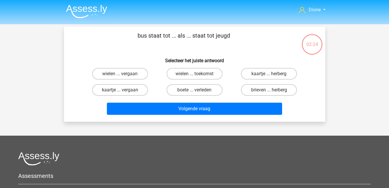
click at [270, 90] on input "brieven ... herberg" at bounding box center [271, 92] width 4 height 4
radio input "true"
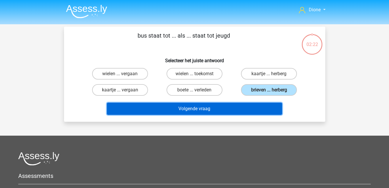
click at [255, 106] on button "Volgende vraag" at bounding box center [194, 109] width 175 height 12
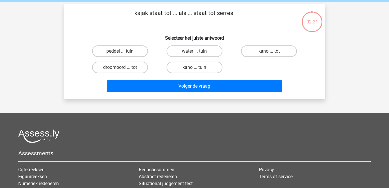
scroll to position [27, 0]
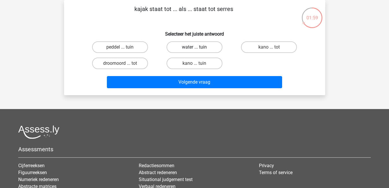
click at [201, 46] on label "water ... tuin" at bounding box center [195, 47] width 56 height 12
click at [198, 47] on input "water ... tuin" at bounding box center [196, 49] width 4 height 4
radio input "true"
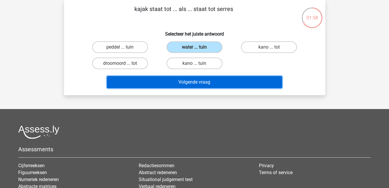
click at [230, 81] on button "Volgende vraag" at bounding box center [194, 82] width 175 height 12
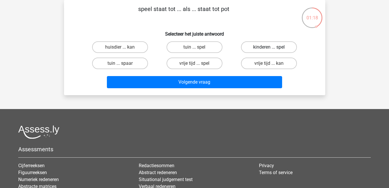
click at [272, 46] on label "kinderen ... spel" at bounding box center [269, 47] width 56 height 12
click at [272, 47] on input "kinderen ... spel" at bounding box center [271, 49] width 4 height 4
radio input "true"
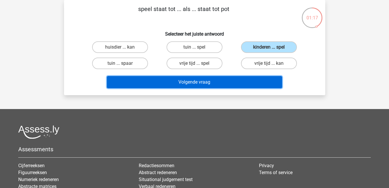
click at [255, 84] on button "Volgende vraag" at bounding box center [194, 82] width 175 height 12
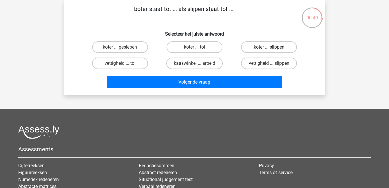
click at [266, 44] on label "koter ... slippen" at bounding box center [269, 47] width 56 height 12
click at [269, 47] on input "koter ... slippen" at bounding box center [271, 49] width 4 height 4
radio input "true"
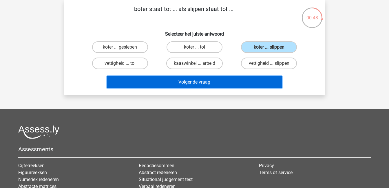
click at [264, 83] on button "Volgende vraag" at bounding box center [194, 82] width 175 height 12
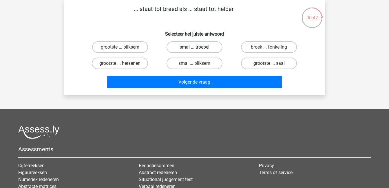
click at [209, 45] on label "smal ... troebel" at bounding box center [195, 47] width 56 height 12
click at [198, 47] on input "smal ... troebel" at bounding box center [196, 49] width 4 height 4
radio input "true"
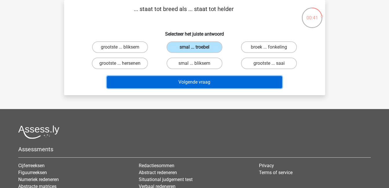
click at [215, 83] on button "Volgende vraag" at bounding box center [194, 82] width 175 height 12
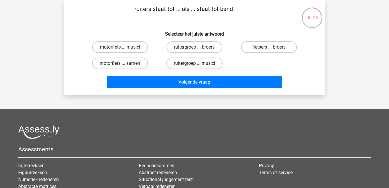
click at [192, 61] on label "ruitergroep ... musici" at bounding box center [194, 64] width 56 height 12
click at [194, 63] on input "ruitergroep ... musici" at bounding box center [196, 65] width 4 height 4
radio input "true"
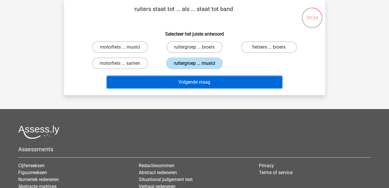
click at [201, 82] on button "Volgende vraag" at bounding box center [194, 82] width 175 height 12
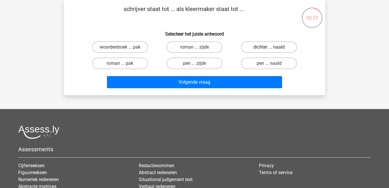
click at [272, 47] on label "dichter ... naald" at bounding box center [269, 47] width 56 height 12
click at [272, 47] on input "dichter ... naald" at bounding box center [271, 49] width 4 height 4
radio input "true"
click at [262, 64] on label "pen ... naald" at bounding box center [269, 64] width 56 height 12
click at [269, 64] on input "pen ... naald" at bounding box center [271, 65] width 4 height 4
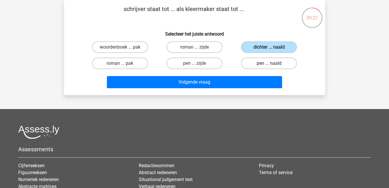
radio input "true"
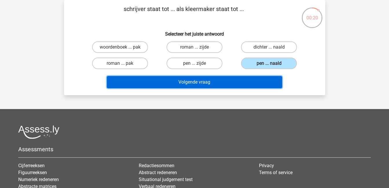
click at [259, 82] on button "Volgende vraag" at bounding box center [194, 82] width 175 height 12
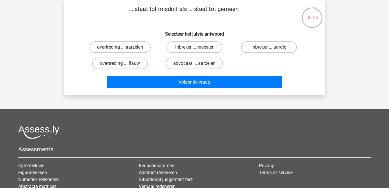
click at [115, 49] on label "overtreding ... aarzelen" at bounding box center [119, 47] width 61 height 12
click at [120, 49] on input "overtreding ... aarzelen" at bounding box center [122, 49] width 4 height 4
radio input "true"
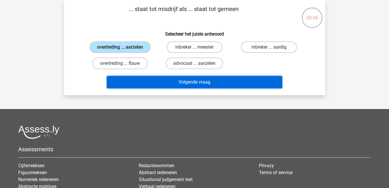
click at [162, 79] on button "Volgende vraag" at bounding box center [194, 82] width 175 height 12
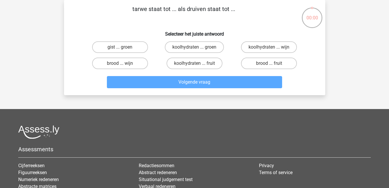
click at [271, 64] on input "brood ... fruit" at bounding box center [271, 65] width 4 height 4
radio input "true"
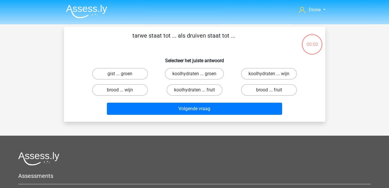
scroll to position [27, 0]
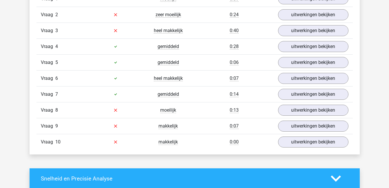
scroll to position [418, 0]
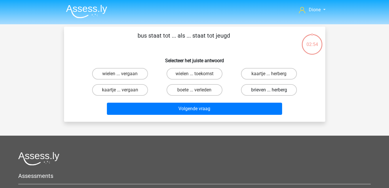
click at [255, 90] on label "brieven ... herberg" at bounding box center [269, 90] width 56 height 12
click at [269, 90] on input "brieven ... herberg" at bounding box center [271, 92] width 4 height 4
radio input "true"
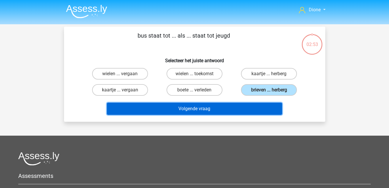
click at [232, 107] on button "Volgende vraag" at bounding box center [194, 109] width 175 height 12
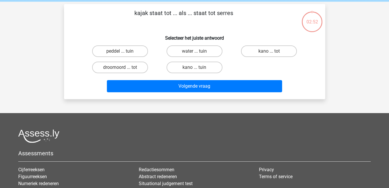
scroll to position [27, 0]
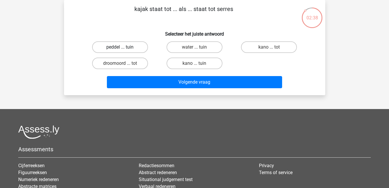
click at [133, 48] on label "peddel ... tuin" at bounding box center [120, 47] width 56 height 12
click at [124, 48] on input "peddel ... tuin" at bounding box center [122, 49] width 4 height 4
radio input "true"
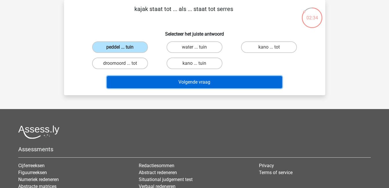
click at [184, 83] on button "Volgende vraag" at bounding box center [194, 82] width 175 height 12
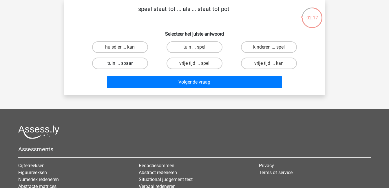
click at [114, 60] on label "tuin ... spaar" at bounding box center [120, 64] width 56 height 12
click at [120, 63] on input "tuin ... spaar" at bounding box center [122, 65] width 4 height 4
radio input "true"
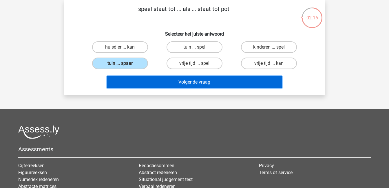
click at [149, 82] on button "Volgende vraag" at bounding box center [194, 82] width 175 height 12
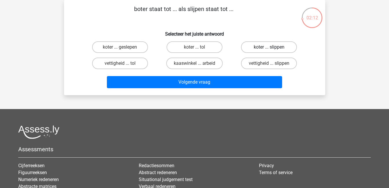
click at [267, 48] on label "koter ... slippen" at bounding box center [269, 47] width 56 height 12
click at [269, 48] on input "koter ... slippen" at bounding box center [271, 49] width 4 height 4
radio input "true"
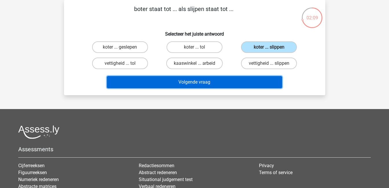
click at [250, 82] on button "Volgende vraag" at bounding box center [194, 82] width 175 height 12
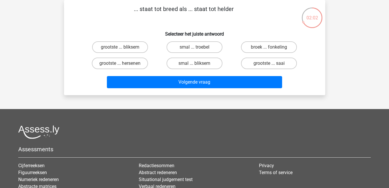
click at [196, 49] on input "smal ... troebel" at bounding box center [196, 49] width 4 height 4
radio input "true"
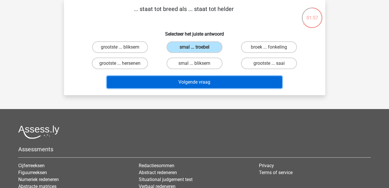
click at [209, 84] on button "Volgende vraag" at bounding box center [194, 82] width 175 height 12
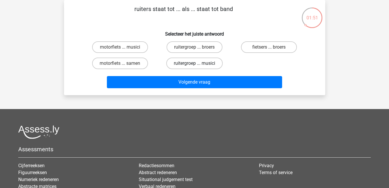
click at [192, 64] on label "ruitergroep ... musici" at bounding box center [194, 64] width 56 height 12
click at [194, 64] on input "ruitergroep ... musici" at bounding box center [196, 65] width 4 height 4
radio input "true"
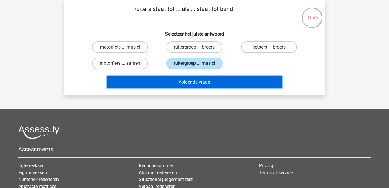
click at [196, 81] on button "Volgende vraag" at bounding box center [194, 82] width 175 height 12
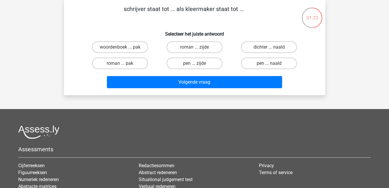
click at [272, 65] on input "pen ... naald" at bounding box center [271, 65] width 4 height 4
radio input "true"
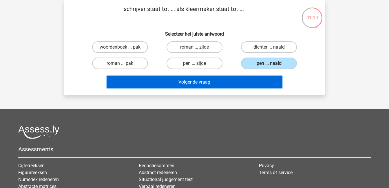
click at [223, 85] on button "Volgende vraag" at bounding box center [194, 82] width 175 height 12
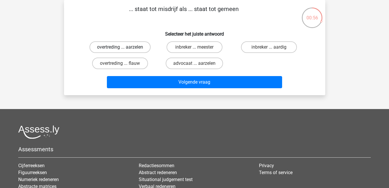
click at [129, 48] on label "overtreding ... aarzelen" at bounding box center [119, 47] width 61 height 12
click at [124, 48] on input "overtreding ... aarzelen" at bounding box center [122, 49] width 4 height 4
radio input "true"
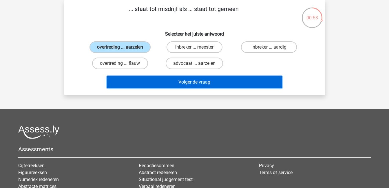
click at [175, 83] on button "Volgende vraag" at bounding box center [194, 82] width 175 height 12
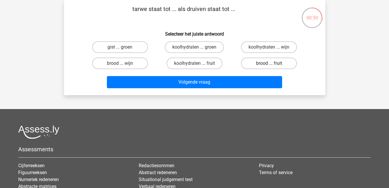
click at [259, 63] on label "brood ... fruit" at bounding box center [269, 64] width 56 height 12
click at [269, 63] on input "brood ... fruit" at bounding box center [271, 65] width 4 height 4
radio input "true"
click at [113, 64] on label "brood ... wijn" at bounding box center [120, 64] width 56 height 12
click at [120, 64] on input "brood ... wijn" at bounding box center [122, 65] width 4 height 4
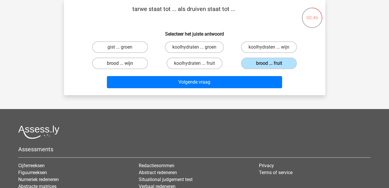
radio input "true"
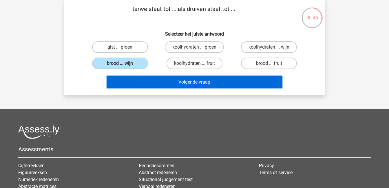
click at [190, 83] on button "Volgende vraag" at bounding box center [194, 82] width 175 height 12
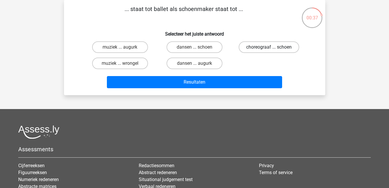
click at [269, 47] on label "choreograaf ... schoen" at bounding box center [269, 47] width 61 height 12
click at [269, 47] on input "choreograaf ... schoen" at bounding box center [271, 49] width 4 height 4
radio input "true"
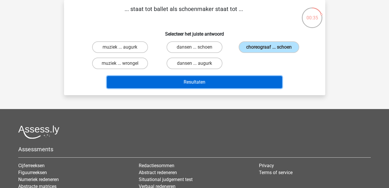
click at [249, 81] on button "Resultaten" at bounding box center [194, 82] width 175 height 12
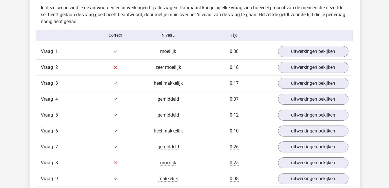
scroll to position [340, 0]
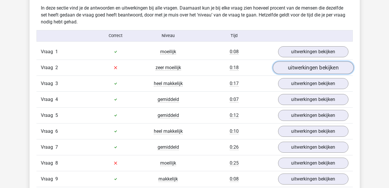
click at [300, 68] on link "uitwerkingen bekijken" at bounding box center [313, 67] width 81 height 13
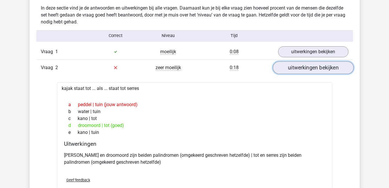
click at [300, 68] on link "uitwerkingen bekijken" at bounding box center [313, 67] width 81 height 13
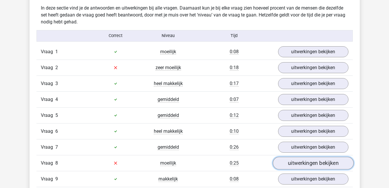
click at [301, 162] on link "uitwerkingen bekijken" at bounding box center [313, 163] width 81 height 13
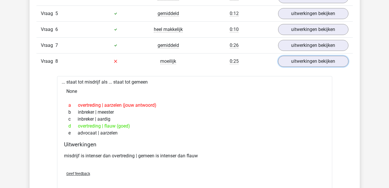
scroll to position [443, 0]
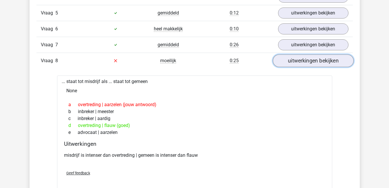
click at [306, 62] on link "uitwerkingen bekijken" at bounding box center [313, 60] width 81 height 13
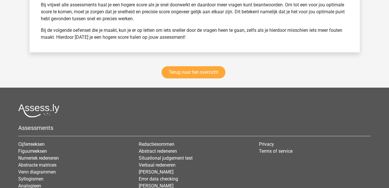
scroll to position [815, 0]
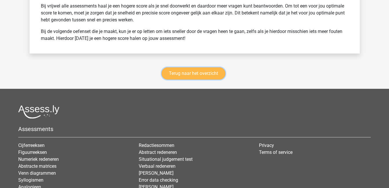
click at [178, 75] on link "Terug naar het overzicht" at bounding box center [194, 73] width 64 height 12
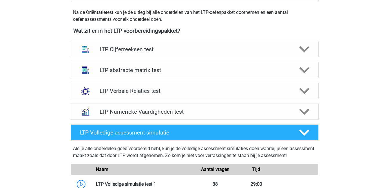
scroll to position [206, 0]
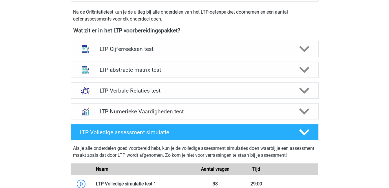
click at [126, 92] on h4 "LTP Verbale Relaties test" at bounding box center [195, 90] width 190 height 7
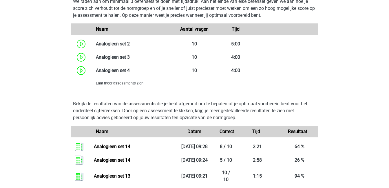
scroll to position [561, 0]
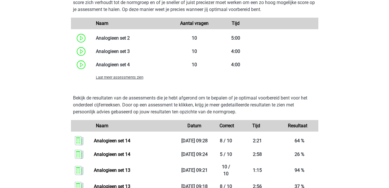
click at [117, 77] on span "Laat meer assessments zien" at bounding box center [120, 77] width 48 height 4
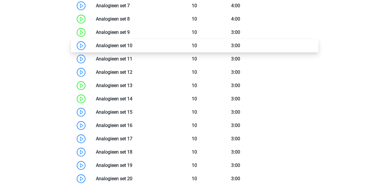
scroll to position [661, 0]
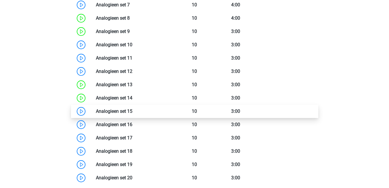
click at [132, 112] on link at bounding box center [132, 112] width 0 height 6
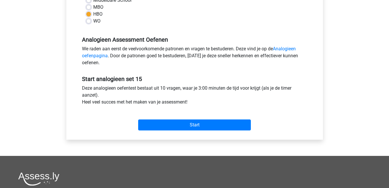
scroll to position [140, 0]
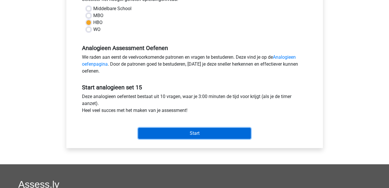
click at [185, 133] on input "Start" at bounding box center [194, 133] width 113 height 11
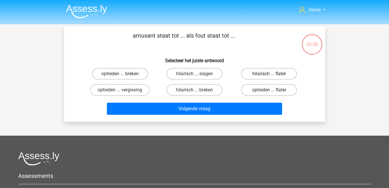
click at [278, 74] on label "hilarisch ... flater" at bounding box center [269, 74] width 56 height 12
click at [273, 74] on input "hilarisch ... flater" at bounding box center [271, 76] width 4 height 4
radio input "true"
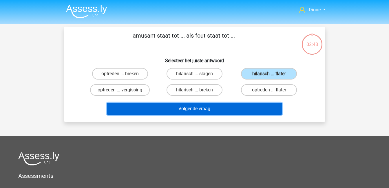
click at [251, 109] on button "Volgende vraag" at bounding box center [194, 109] width 175 height 12
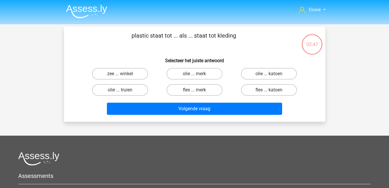
scroll to position [27, 0]
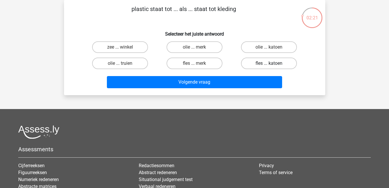
click at [289, 64] on label "fles ... katoen" at bounding box center [269, 64] width 56 height 12
click at [273, 64] on input "fles ... katoen" at bounding box center [271, 65] width 4 height 4
radio input "true"
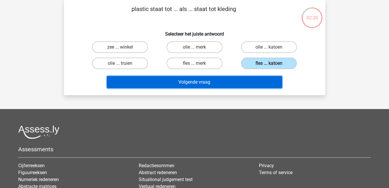
click at [266, 78] on button "Volgende vraag" at bounding box center [194, 82] width 175 height 12
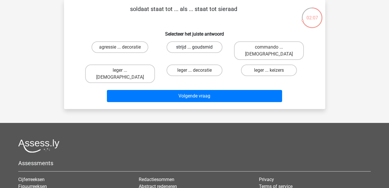
click at [204, 45] on label "strijd ... goudsmid" at bounding box center [195, 47] width 56 height 12
click at [198, 47] on input "strijd ... goudsmid" at bounding box center [196, 49] width 4 height 4
radio input "true"
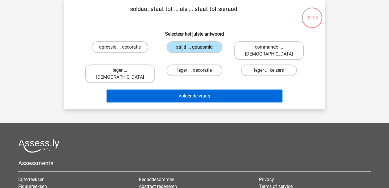
click at [216, 90] on button "Volgende vraag" at bounding box center [194, 96] width 175 height 12
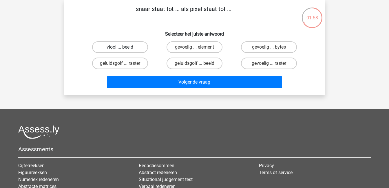
click at [118, 50] on label "viool ... beeld" at bounding box center [120, 47] width 56 height 12
click at [120, 50] on input "viool ... beeld" at bounding box center [122, 49] width 4 height 4
radio input "true"
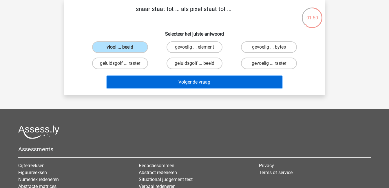
click at [145, 81] on button "Volgende vraag" at bounding box center [194, 82] width 175 height 12
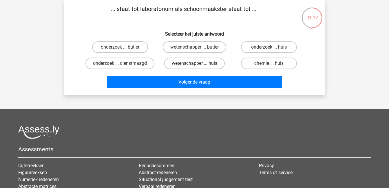
click at [199, 62] on label "wetenschapper ... huis" at bounding box center [194, 64] width 61 height 12
click at [198, 63] on input "wetenschapper ... huis" at bounding box center [196, 65] width 4 height 4
radio input "true"
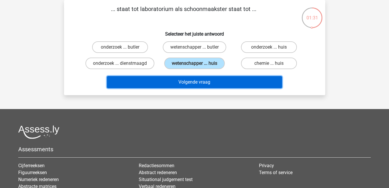
click at [202, 81] on button "Volgende vraag" at bounding box center [194, 82] width 175 height 12
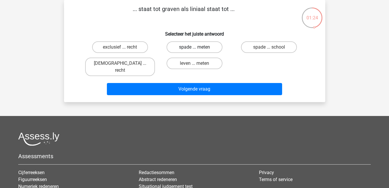
click at [193, 49] on label "spade ... meten" at bounding box center [195, 47] width 56 height 12
click at [194, 49] on input "spade ... meten" at bounding box center [196, 49] width 4 height 4
radio input "true"
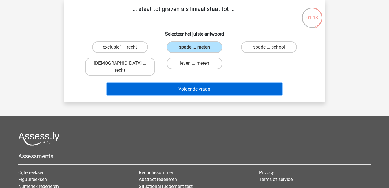
click at [199, 83] on button "Volgende vraag" at bounding box center [194, 89] width 175 height 12
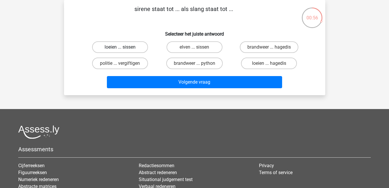
click at [117, 49] on label "loeien ... sissen" at bounding box center [120, 47] width 56 height 12
click at [120, 49] on input "loeien ... sissen" at bounding box center [122, 49] width 4 height 4
radio input "true"
click at [185, 48] on label "elven ... sissen" at bounding box center [195, 47] width 56 height 12
click at [194, 48] on input "elven ... sissen" at bounding box center [196, 49] width 4 height 4
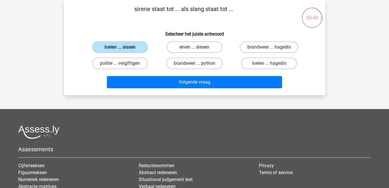
radio input "true"
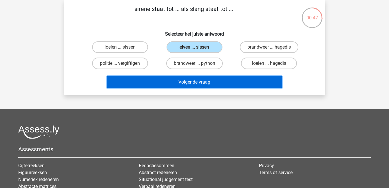
click at [194, 81] on button "Volgende vraag" at bounding box center [194, 82] width 175 height 12
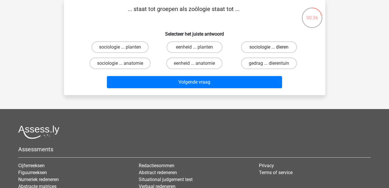
click at [267, 50] on label "sociologie ... dieren" at bounding box center [269, 47] width 56 height 12
click at [269, 50] on input "sociologie ... dieren" at bounding box center [271, 49] width 4 height 4
radio input "true"
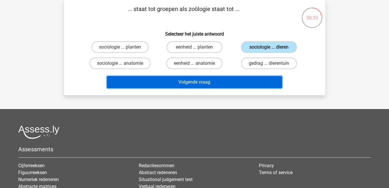
click at [248, 80] on button "Volgende vraag" at bounding box center [194, 82] width 175 height 12
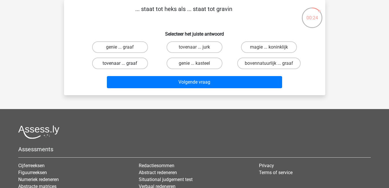
click at [131, 63] on label "tovenaar ... graaf" at bounding box center [120, 64] width 56 height 12
click at [124, 63] on input "tovenaar ... graaf" at bounding box center [122, 65] width 4 height 4
radio input "true"
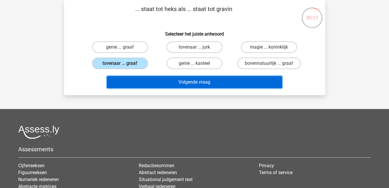
click at [211, 82] on button "Volgende vraag" at bounding box center [194, 82] width 175 height 12
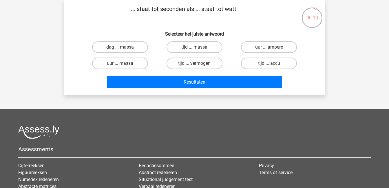
click at [270, 48] on input "uur ... ampère" at bounding box center [271, 49] width 4 height 4
radio input "true"
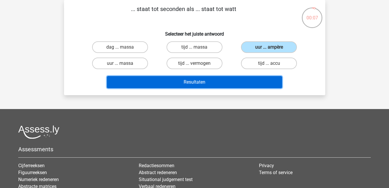
click at [209, 81] on button "Resultaten" at bounding box center [194, 82] width 175 height 12
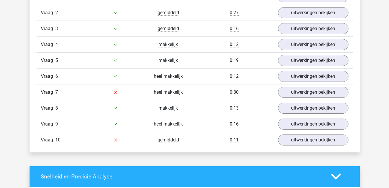
scroll to position [411, 0]
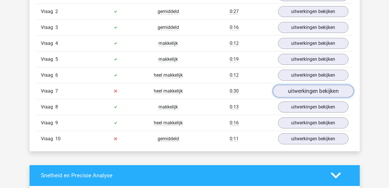
click at [300, 94] on link "uitwerkingen bekijken" at bounding box center [313, 91] width 81 height 13
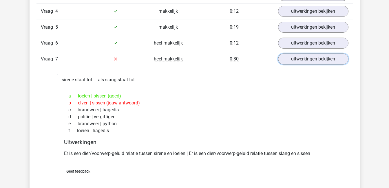
scroll to position [443, 0]
click at [208, 163] on div "Er is een dier/voorwerp-geluid relatie tussen sirene en loeien | Er is een dier…" at bounding box center [194, 156] width 261 height 16
click at [309, 59] on link "uitwerkingen bekijken" at bounding box center [313, 58] width 81 height 13
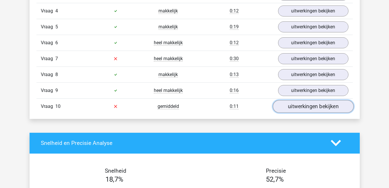
click at [307, 108] on link "uitwerkingen bekijken" at bounding box center [313, 106] width 81 height 13
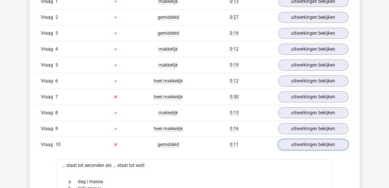
scroll to position [405, 0]
click at [297, 148] on link "uitwerkingen bekijken" at bounding box center [313, 145] width 81 height 13
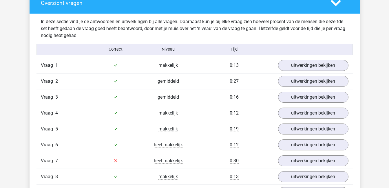
scroll to position [341, 0]
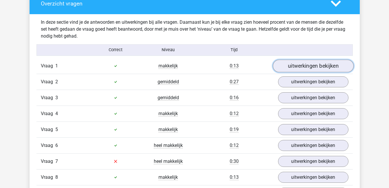
click at [326, 66] on link "uitwerkingen bekijken" at bounding box center [313, 66] width 81 height 13
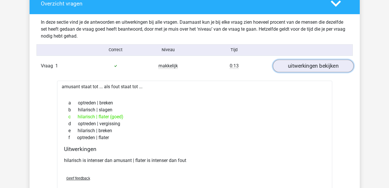
click at [326, 66] on link "uitwerkingen bekijken" at bounding box center [313, 66] width 81 height 13
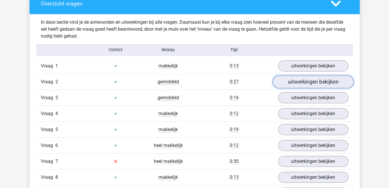
click at [327, 82] on link "uitwerkingen bekijken" at bounding box center [313, 82] width 81 height 13
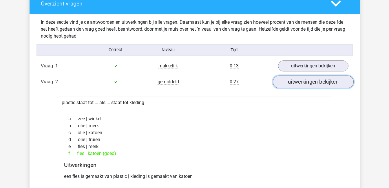
click at [327, 82] on link "uitwerkingen bekijken" at bounding box center [313, 82] width 81 height 13
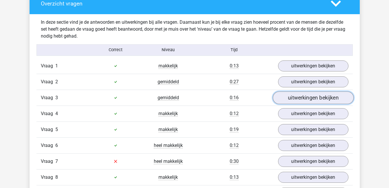
click at [326, 100] on link "uitwerkingen bekijken" at bounding box center [313, 98] width 81 height 13
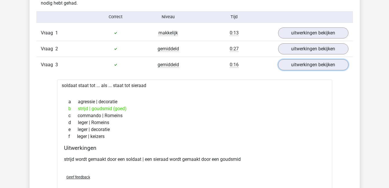
scroll to position [373, 0]
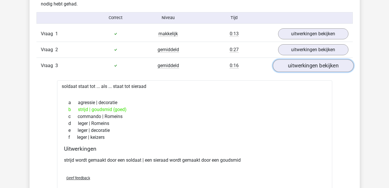
click at [306, 64] on link "uitwerkingen bekijken" at bounding box center [313, 65] width 81 height 13
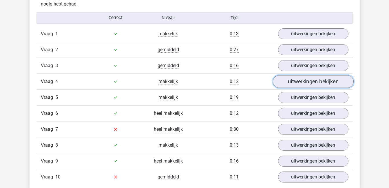
click at [306, 82] on link "uitwerkingen bekijken" at bounding box center [313, 81] width 81 height 13
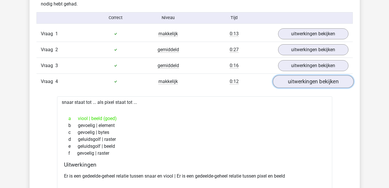
click at [306, 82] on link "uitwerkingen bekijken" at bounding box center [313, 81] width 81 height 13
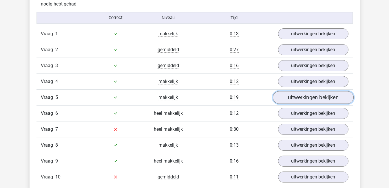
click at [306, 97] on link "uitwerkingen bekijken" at bounding box center [313, 97] width 81 height 13
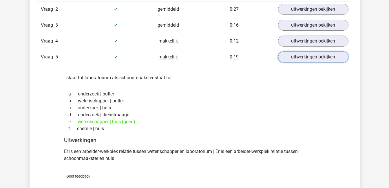
scroll to position [414, 0]
click at [302, 57] on link "uitwerkingen bekijken" at bounding box center [313, 56] width 81 height 13
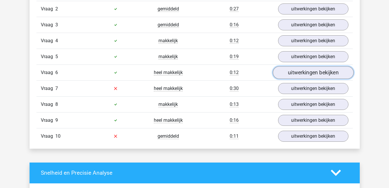
click at [303, 72] on link "uitwerkingen bekijken" at bounding box center [313, 72] width 81 height 13
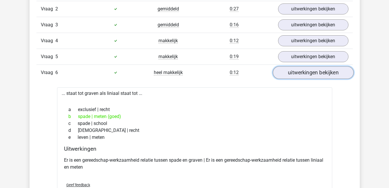
click at [304, 71] on link "uitwerkingen bekijken" at bounding box center [313, 72] width 81 height 13
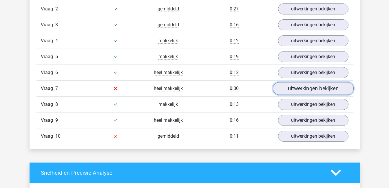
click at [304, 87] on link "uitwerkingen bekijken" at bounding box center [313, 88] width 81 height 13
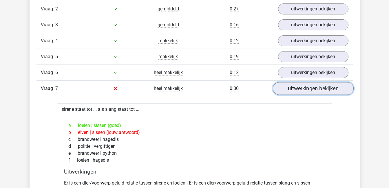
click at [304, 87] on link "uitwerkingen bekijken" at bounding box center [313, 88] width 81 height 13
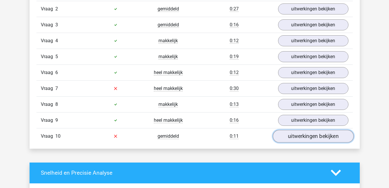
click at [303, 136] on link "uitwerkingen bekijken" at bounding box center [313, 136] width 81 height 13
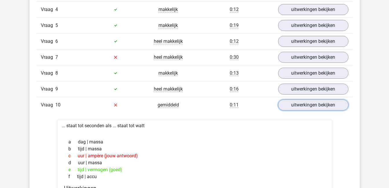
scroll to position [445, 0]
click at [296, 103] on link "uitwerkingen bekijken" at bounding box center [313, 104] width 81 height 13
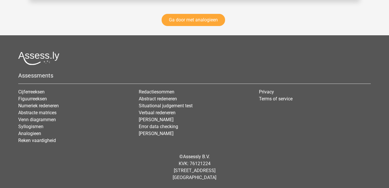
scroll to position [842, 0]
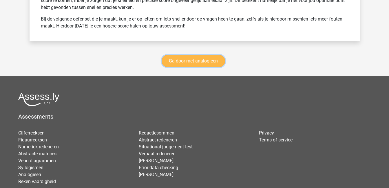
click at [182, 60] on link "Ga door met analogieen" at bounding box center [193, 61] width 63 height 12
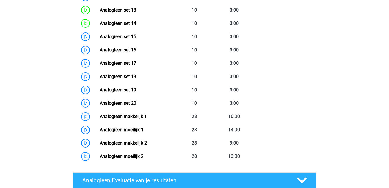
scroll to position [449, 0]
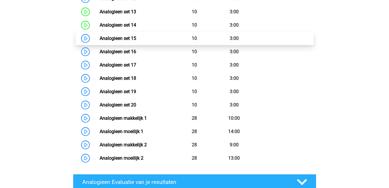
click at [131, 37] on link "Analogieen set 15" at bounding box center [118, 39] width 36 height 6
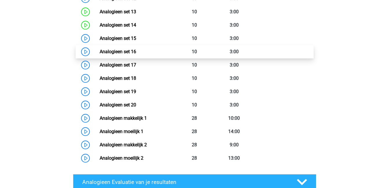
click at [136, 53] on link "Analogieen set 16" at bounding box center [118, 52] width 36 height 6
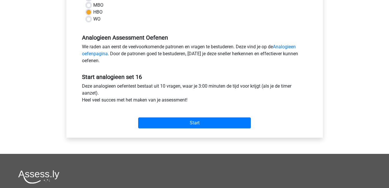
scroll to position [151, 0]
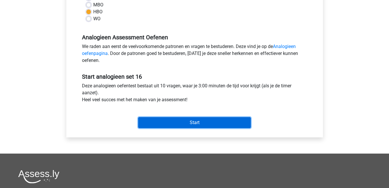
click at [166, 122] on input "Start" at bounding box center [194, 122] width 113 height 11
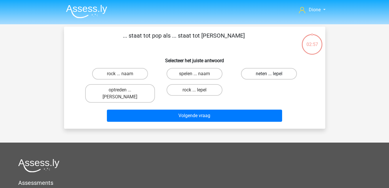
click at [272, 73] on label "neten ... lepel" at bounding box center [269, 74] width 56 height 12
click at [272, 74] on input "neten ... lepel" at bounding box center [271, 76] width 4 height 4
radio input "true"
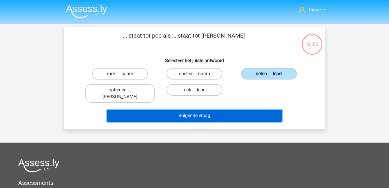
click at [227, 112] on button "Volgende vraag" at bounding box center [194, 116] width 175 height 12
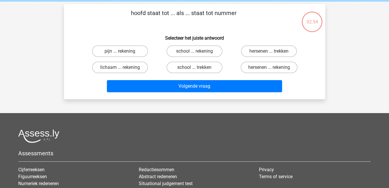
scroll to position [27, 0]
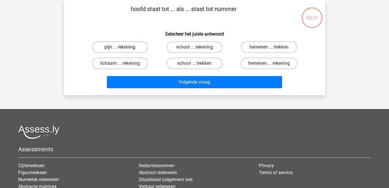
click at [116, 49] on label "pijn ... rekening" at bounding box center [120, 47] width 56 height 12
click at [120, 49] on input "pijn ... rekening" at bounding box center [122, 49] width 4 height 4
radio input "true"
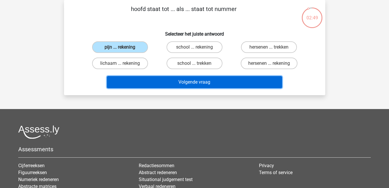
click at [167, 82] on button "Volgende vraag" at bounding box center [194, 82] width 175 height 12
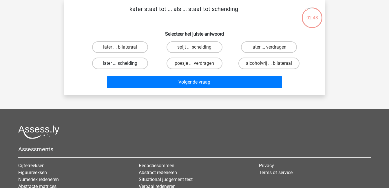
click at [101, 62] on label "later ... scheiding" at bounding box center [120, 64] width 56 height 12
click at [120, 63] on input "later ... scheiding" at bounding box center [122, 65] width 4 height 4
radio input "true"
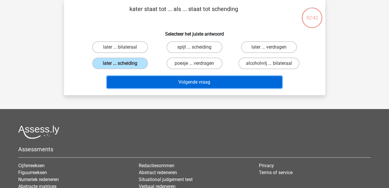
click at [145, 81] on button "Volgende vraag" at bounding box center [194, 82] width 175 height 12
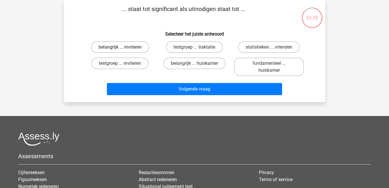
click at [134, 49] on label "belangrijk ... inviteren" at bounding box center [120, 47] width 58 height 12
click at [124, 49] on input "belangrijk ... inviteren" at bounding box center [122, 49] width 4 height 4
radio input "true"
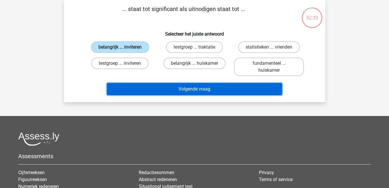
click at [160, 94] on button "Volgende vraag" at bounding box center [194, 89] width 175 height 12
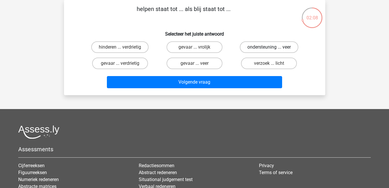
click at [272, 44] on label "ondersteuning ... veer" at bounding box center [269, 47] width 59 height 12
click at [272, 47] on input "ondersteuning ... veer" at bounding box center [271, 49] width 4 height 4
radio input "true"
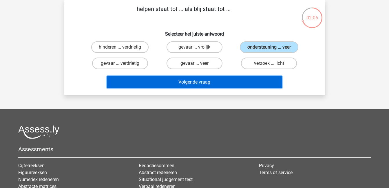
click at [260, 83] on button "Volgende vraag" at bounding box center [194, 82] width 175 height 12
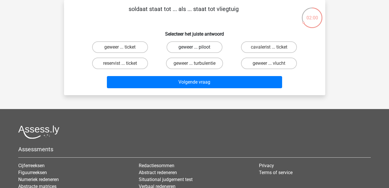
click at [203, 48] on label "geweer ... piloot" at bounding box center [195, 47] width 56 height 12
click at [198, 48] on input "geweer ... piloot" at bounding box center [196, 49] width 4 height 4
radio input "true"
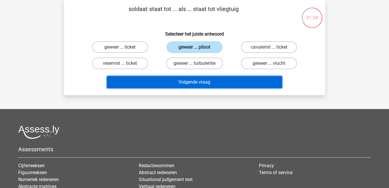
click at [221, 80] on button "Volgende vraag" at bounding box center [194, 82] width 175 height 12
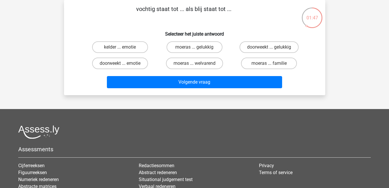
click at [271, 48] on input "doorweekt ... gelukkig" at bounding box center [271, 49] width 4 height 4
radio input "true"
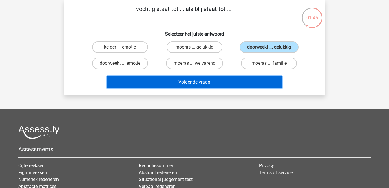
click at [189, 78] on button "Volgende vraag" at bounding box center [194, 82] width 175 height 12
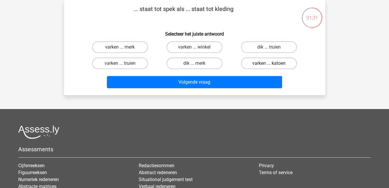
click at [266, 61] on label "varken ... katoen" at bounding box center [269, 64] width 56 height 12
click at [269, 63] on input "varken ... katoen" at bounding box center [271, 65] width 4 height 4
radio input "true"
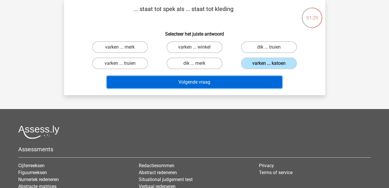
click at [219, 82] on button "Volgende vraag" at bounding box center [194, 82] width 175 height 12
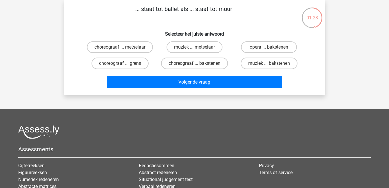
click at [123, 48] on input "choreograaf ... metselaar" at bounding box center [122, 49] width 4 height 4
radio input "true"
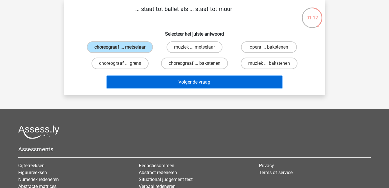
click at [145, 83] on button "Volgende vraag" at bounding box center [194, 82] width 175 height 12
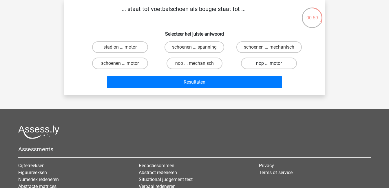
click at [262, 62] on label "nop ... motor" at bounding box center [269, 64] width 56 height 12
click at [269, 63] on input "nop ... motor" at bounding box center [271, 65] width 4 height 4
radio input "true"
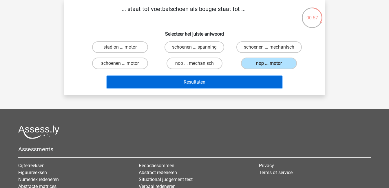
click at [242, 83] on button "Resultaten" at bounding box center [194, 82] width 175 height 12
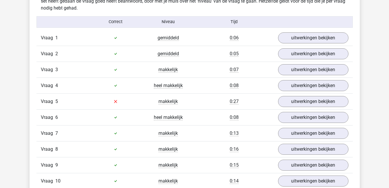
scroll to position [384, 0]
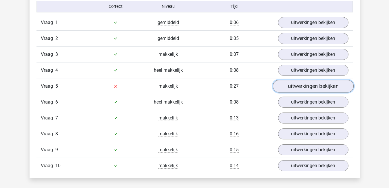
click at [315, 89] on link "uitwerkingen bekijken" at bounding box center [313, 86] width 81 height 13
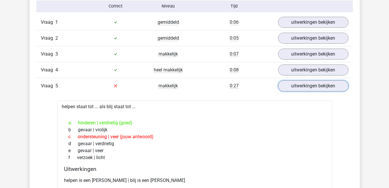
scroll to position [385, 0]
click at [295, 89] on link "uitwerkingen bekijken" at bounding box center [313, 85] width 81 height 13
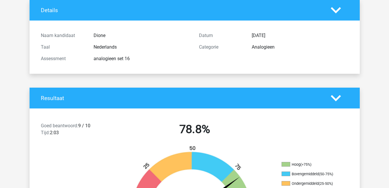
scroll to position [0, 0]
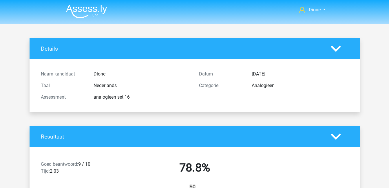
click at [295, 89] on div "Analogieen" at bounding box center [299, 85] width 105 height 7
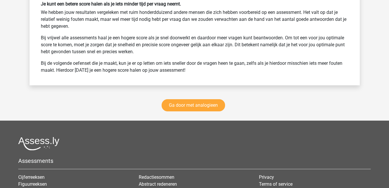
scroll to position [797, 0]
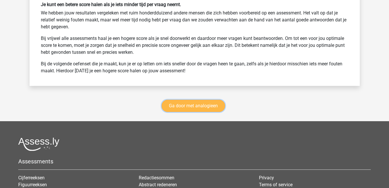
click at [220, 104] on link "Ga door met analogieen" at bounding box center [193, 106] width 63 height 12
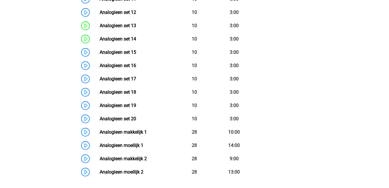
scroll to position [421, 0]
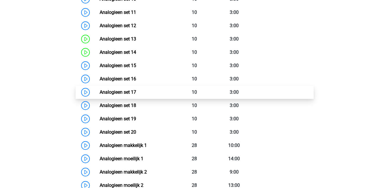
click at [136, 95] on link "Analogieen set 17" at bounding box center [118, 92] width 36 height 6
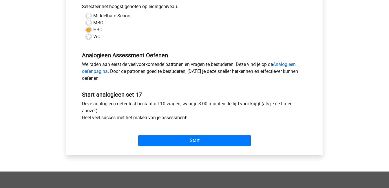
scroll to position [134, 0]
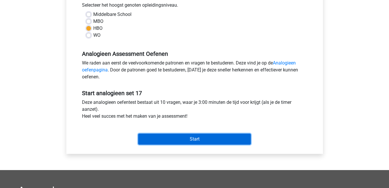
click at [204, 137] on input "Start" at bounding box center [194, 139] width 113 height 11
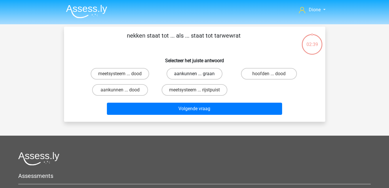
click at [205, 74] on label "aankunnen ... graan" at bounding box center [195, 74] width 56 height 12
click at [198, 74] on input "aankunnen ... graan" at bounding box center [196, 76] width 4 height 4
radio input "true"
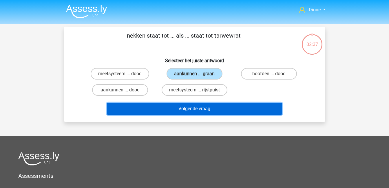
click at [223, 109] on button "Volgende vraag" at bounding box center [194, 109] width 175 height 12
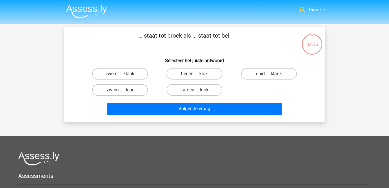
scroll to position [27, 0]
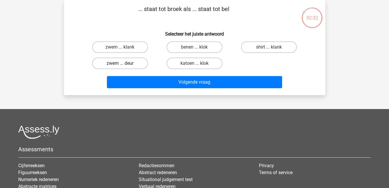
click at [116, 64] on label "zwem ... deur" at bounding box center [120, 64] width 56 height 12
click at [120, 64] on input "zwem ... deur" at bounding box center [122, 65] width 4 height 4
radio input "true"
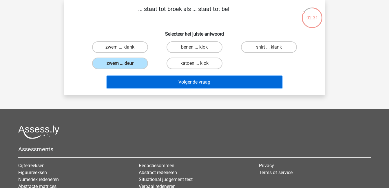
click at [154, 81] on button "Volgende vraag" at bounding box center [194, 82] width 175 height 12
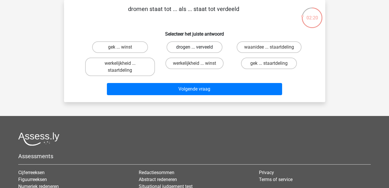
click at [209, 49] on label "drogen ... verveeld" at bounding box center [195, 47] width 56 height 12
click at [198, 49] on input "drogen ... verveeld" at bounding box center [196, 49] width 4 height 4
radio input "true"
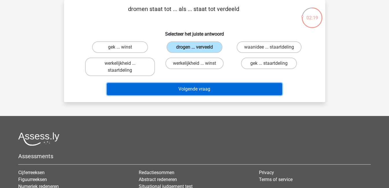
click at [222, 85] on button "Volgende vraag" at bounding box center [194, 89] width 175 height 12
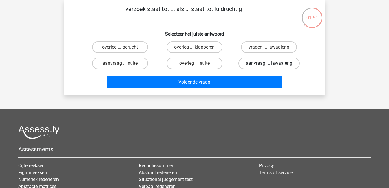
click at [273, 67] on label "aanvraag ... lawaaierig" at bounding box center [268, 64] width 61 height 12
click at [273, 67] on input "aanvraag ... lawaaierig" at bounding box center [271, 65] width 4 height 4
radio input "true"
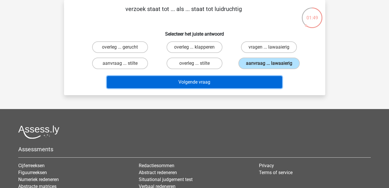
click at [271, 81] on button "Volgende vraag" at bounding box center [194, 82] width 175 height 12
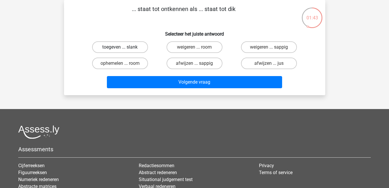
click at [135, 52] on label "toegeven ... slank" at bounding box center [120, 47] width 56 height 12
click at [124, 51] on input "toegeven ... slank" at bounding box center [122, 49] width 4 height 4
radio input "true"
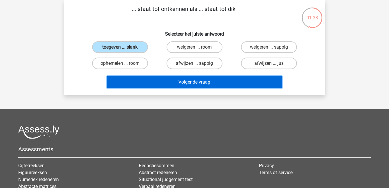
click at [232, 81] on button "Volgende vraag" at bounding box center [194, 82] width 175 height 12
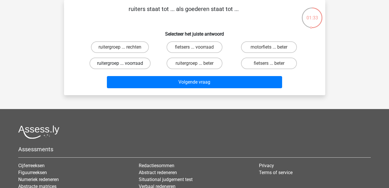
click at [118, 62] on label "ruitergroep ... voorraad" at bounding box center [119, 64] width 61 height 12
click at [120, 63] on input "ruitergroep ... voorraad" at bounding box center [122, 65] width 4 height 4
radio input "true"
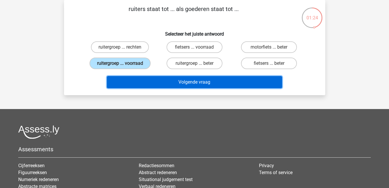
click at [198, 83] on button "Volgende vraag" at bounding box center [194, 82] width 175 height 12
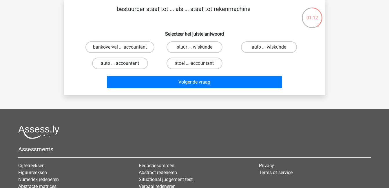
click at [132, 64] on label "auto ... accountant" at bounding box center [120, 64] width 56 height 12
click at [124, 64] on input "auto ... accountant" at bounding box center [122, 65] width 4 height 4
radio input "true"
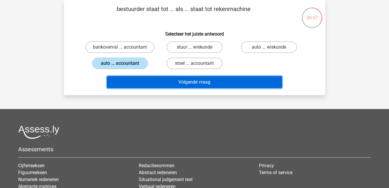
click at [180, 82] on button "Volgende vraag" at bounding box center [194, 82] width 175 height 12
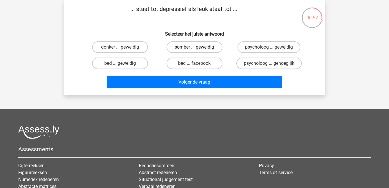
click at [193, 48] on label "somber ... geweldig" at bounding box center [195, 47] width 56 height 12
click at [194, 48] on input "somber ... geweldig" at bounding box center [196, 49] width 4 height 4
radio input "true"
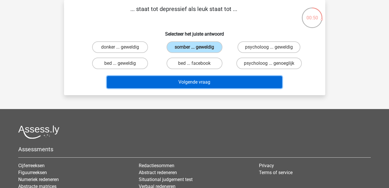
click at [210, 82] on button "Volgende vraag" at bounding box center [194, 82] width 175 height 12
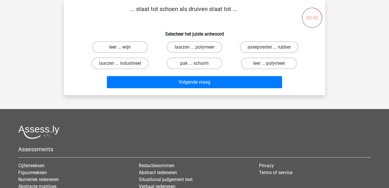
click at [134, 48] on label "leer ... wijn" at bounding box center [120, 47] width 56 height 12
click at [124, 48] on input "leer ... wijn" at bounding box center [122, 49] width 4 height 4
radio input "true"
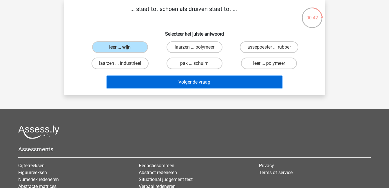
click at [177, 83] on button "Volgende vraag" at bounding box center [194, 82] width 175 height 12
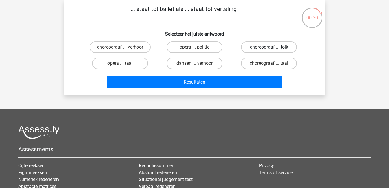
click at [283, 50] on label "choreograaf ... tolk" at bounding box center [269, 47] width 56 height 12
click at [273, 50] on input "choreograaf ... tolk" at bounding box center [271, 49] width 4 height 4
radio input "true"
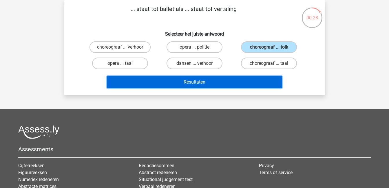
click at [246, 84] on button "Resultaten" at bounding box center [194, 82] width 175 height 12
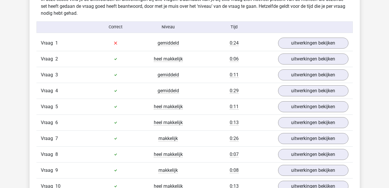
scroll to position [361, 0]
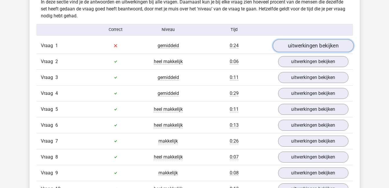
click at [329, 43] on link "uitwerkingen bekijken" at bounding box center [313, 45] width 81 height 13
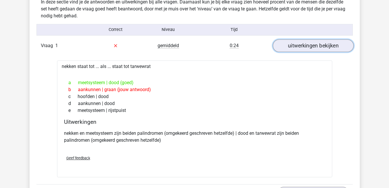
click at [314, 46] on link "uitwerkingen bekijken" at bounding box center [313, 45] width 81 height 13
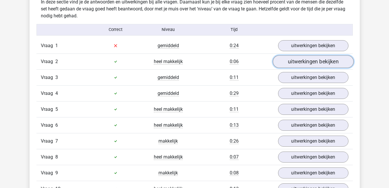
click at [312, 61] on link "uitwerkingen bekijken" at bounding box center [313, 61] width 81 height 13
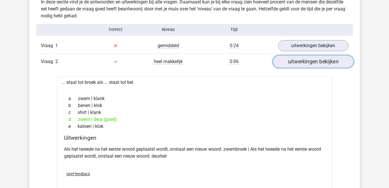
click at [312, 61] on link "uitwerkingen bekijken" at bounding box center [313, 61] width 81 height 13
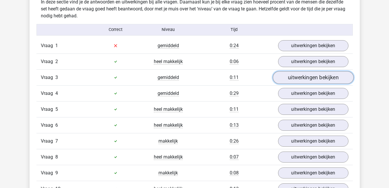
click at [313, 81] on link "uitwerkingen bekijken" at bounding box center [313, 77] width 81 height 13
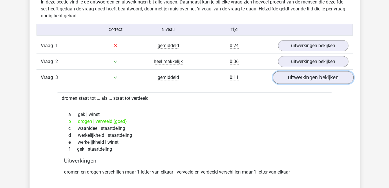
click at [313, 81] on link "uitwerkingen bekijken" at bounding box center [313, 77] width 81 height 13
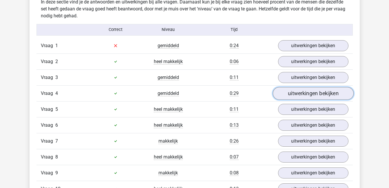
click at [312, 91] on link "uitwerkingen bekijken" at bounding box center [313, 93] width 81 height 13
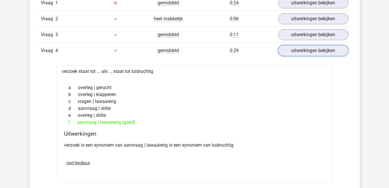
scroll to position [404, 0]
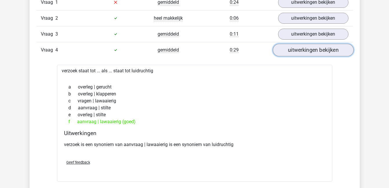
click at [316, 52] on link "uitwerkingen bekijken" at bounding box center [313, 50] width 81 height 13
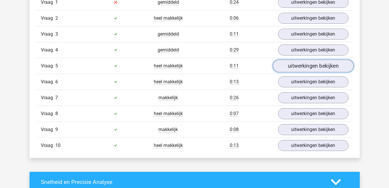
click at [313, 63] on link "uitwerkingen bekijken" at bounding box center [313, 66] width 81 height 13
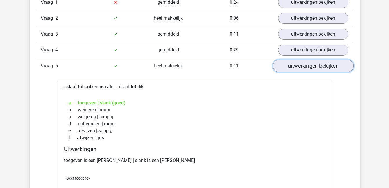
click at [313, 63] on link "uitwerkingen bekijken" at bounding box center [313, 66] width 81 height 13
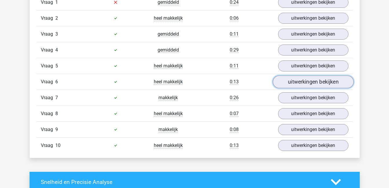
click at [316, 79] on link "uitwerkingen bekijken" at bounding box center [313, 82] width 81 height 13
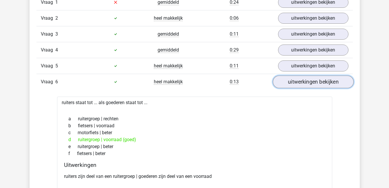
click at [316, 79] on link "uitwerkingen bekijken" at bounding box center [313, 82] width 81 height 13
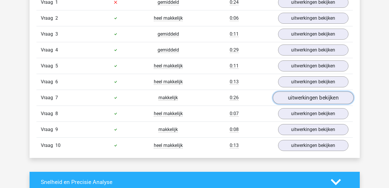
click at [316, 98] on link "uitwerkingen bekijken" at bounding box center [313, 98] width 81 height 13
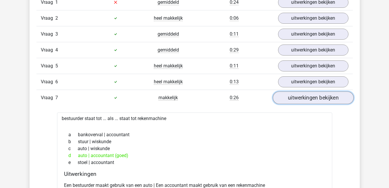
click at [316, 98] on link "uitwerkingen bekijken" at bounding box center [313, 98] width 81 height 13
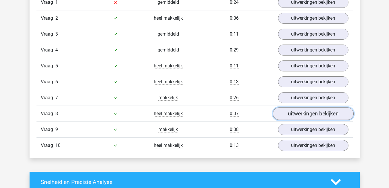
click at [314, 114] on link "uitwerkingen bekijken" at bounding box center [313, 113] width 81 height 13
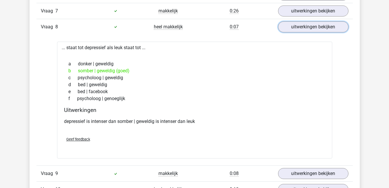
scroll to position [491, 0]
click at [313, 30] on link "uitwerkingen bekijken" at bounding box center [313, 27] width 81 height 13
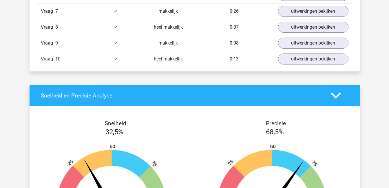
click at [310, 53] on div "Vraag 10 heel makkelijk 0:13 uitwerkingen bekijken" at bounding box center [194, 59] width 316 height 16
click at [310, 59] on link "uitwerkingen bekijken" at bounding box center [313, 59] width 81 height 13
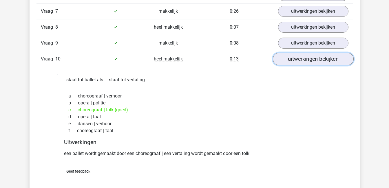
click at [310, 59] on link "uitwerkingen bekijken" at bounding box center [313, 59] width 81 height 13
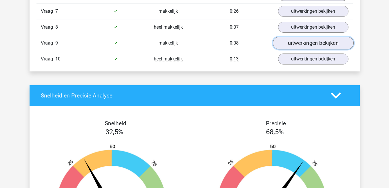
click at [308, 43] on link "uitwerkingen bekijken" at bounding box center [313, 43] width 81 height 13
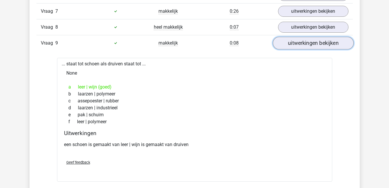
click at [308, 43] on link "uitwerkingen bekijken" at bounding box center [313, 43] width 81 height 13
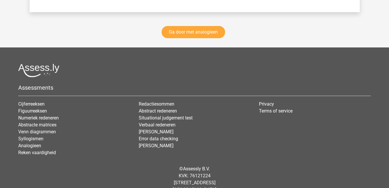
scroll to position [883, 0]
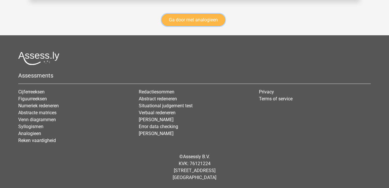
click at [185, 20] on link "Ga door met analogieen" at bounding box center [193, 20] width 63 height 12
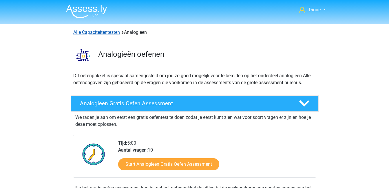
click at [98, 30] on link "Alle Capaciteitentesten" at bounding box center [96, 33] width 47 height 6
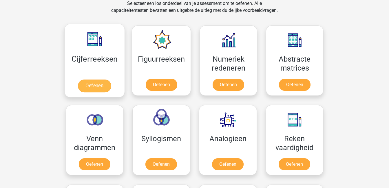
scroll to position [246, 0]
click at [92, 80] on link "Oefenen" at bounding box center [94, 86] width 33 height 13
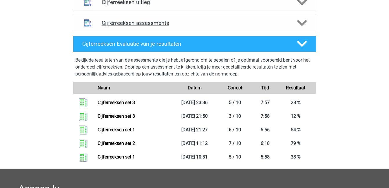
scroll to position [250, 0]
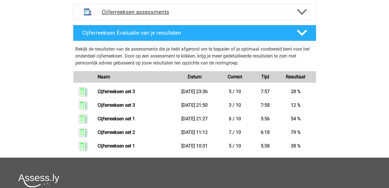
click at [298, 15] on polygon at bounding box center [302, 12] width 10 height 6
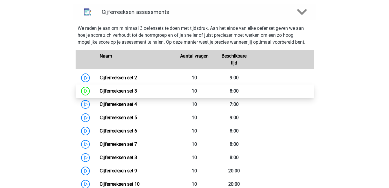
click at [137, 94] on link "Cijferreeksen set 3" at bounding box center [118, 91] width 37 height 6
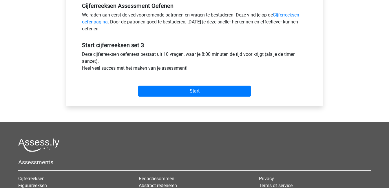
scroll to position [182, 0]
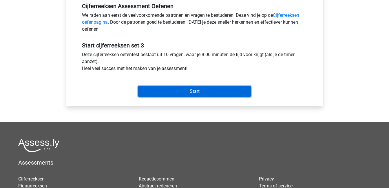
click at [171, 92] on input "Start" at bounding box center [194, 91] width 113 height 11
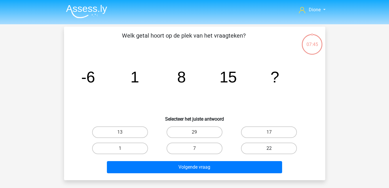
click at [288, 151] on label "22" at bounding box center [269, 149] width 56 height 12
click at [273, 151] on input "22" at bounding box center [271, 151] width 4 height 4
radio input "true"
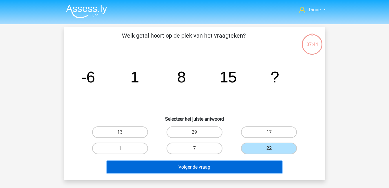
click at [269, 166] on button "Volgende vraag" at bounding box center [194, 167] width 175 height 12
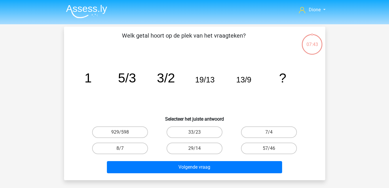
scroll to position [27, 0]
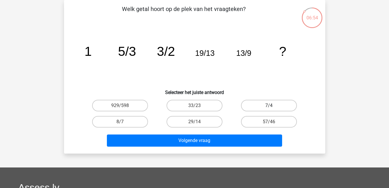
click at [275, 103] on label "7/4" at bounding box center [269, 106] width 56 height 12
click at [273, 106] on input "7/4" at bounding box center [271, 108] width 4 height 4
radio input "true"
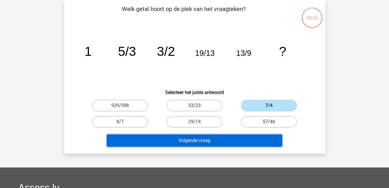
click at [257, 138] on button "Volgende vraag" at bounding box center [194, 141] width 175 height 12
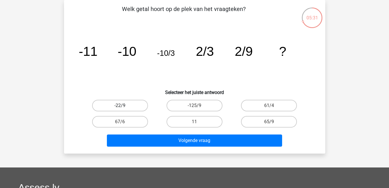
click at [138, 105] on label "-22/9" at bounding box center [120, 106] width 56 height 12
click at [124, 106] on input "-22/9" at bounding box center [122, 108] width 4 height 4
radio input "true"
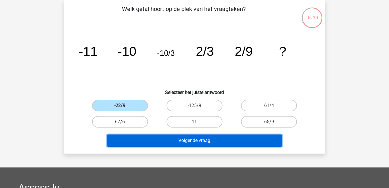
click at [217, 140] on button "Volgende vraag" at bounding box center [194, 141] width 175 height 12
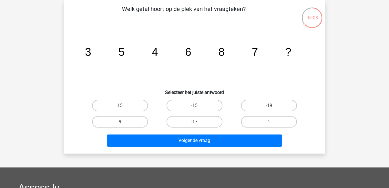
click at [143, 120] on label "9" at bounding box center [120, 122] width 56 height 12
click at [124, 122] on input "9" at bounding box center [122, 124] width 4 height 4
radio input "true"
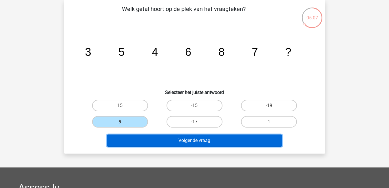
click at [168, 141] on button "Volgende vraag" at bounding box center [194, 141] width 175 height 12
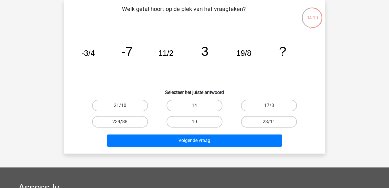
click at [188, 103] on label "14" at bounding box center [195, 106] width 56 height 12
click at [194, 106] on input "14" at bounding box center [196, 108] width 4 height 4
radio input "true"
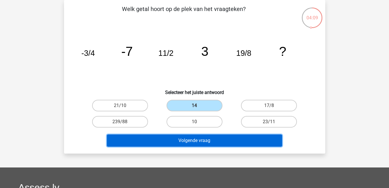
click at [193, 136] on button "Volgende vraag" at bounding box center [194, 141] width 175 height 12
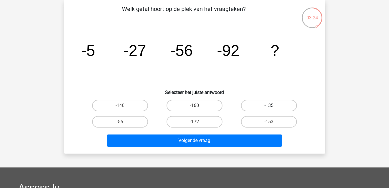
click at [271, 104] on label "-135" at bounding box center [269, 106] width 56 height 12
click at [271, 106] on input "-135" at bounding box center [271, 108] width 4 height 4
radio input "true"
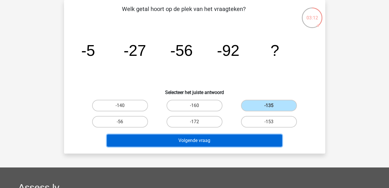
click at [255, 139] on button "Volgende vraag" at bounding box center [194, 141] width 175 height 12
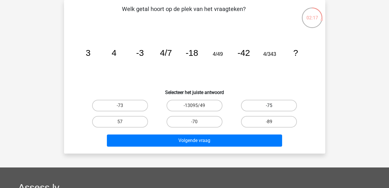
click at [280, 101] on label "-75" at bounding box center [269, 106] width 56 height 12
click at [273, 106] on input "-75" at bounding box center [271, 108] width 4 height 4
radio input "true"
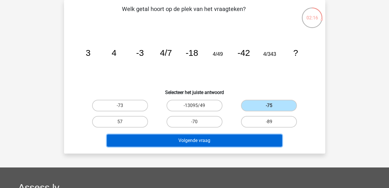
click at [256, 142] on button "Volgende vraag" at bounding box center [194, 141] width 175 height 12
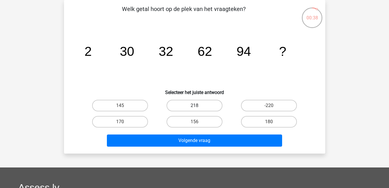
click at [189, 102] on label "218" at bounding box center [195, 106] width 56 height 12
click at [194, 106] on input "218" at bounding box center [196, 108] width 4 height 4
radio input "true"
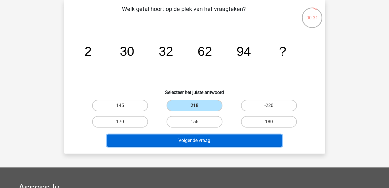
click at [191, 138] on button "Volgende vraag" at bounding box center [194, 141] width 175 height 12
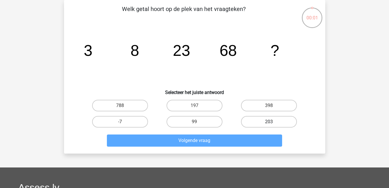
click at [283, 118] on label "203" at bounding box center [269, 122] width 56 height 12
click at [273, 122] on input "203" at bounding box center [271, 124] width 4 height 4
radio input "true"
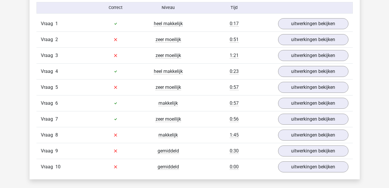
scroll to position [383, 0]
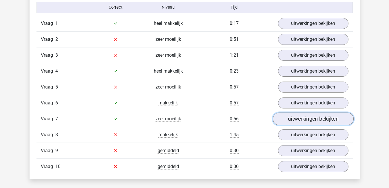
click at [318, 116] on link "uitwerkingen bekijken" at bounding box center [313, 119] width 81 height 13
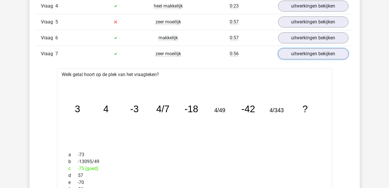
scroll to position [448, 0]
click at [318, 54] on link "uitwerkingen bekijken" at bounding box center [313, 54] width 81 height 13
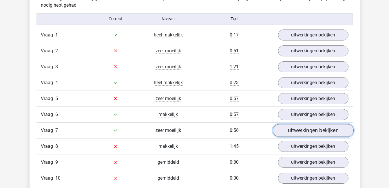
scroll to position [371, 0]
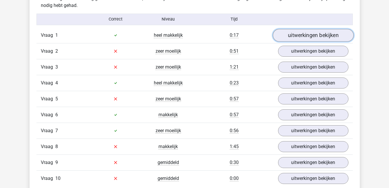
click at [315, 34] on link "uitwerkingen bekijken" at bounding box center [313, 35] width 81 height 13
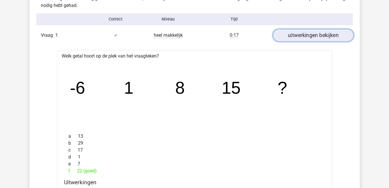
click at [315, 34] on link "uitwerkingen bekijken" at bounding box center [313, 35] width 81 height 13
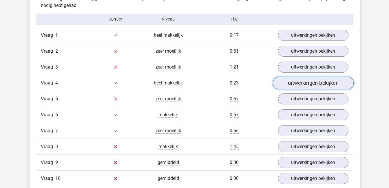
click at [319, 85] on link "uitwerkingen bekijken" at bounding box center [313, 83] width 81 height 13
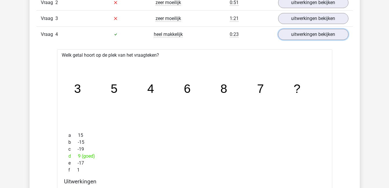
scroll to position [419, 0]
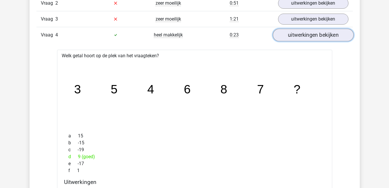
click at [297, 37] on link "uitwerkingen bekijken" at bounding box center [313, 35] width 81 height 13
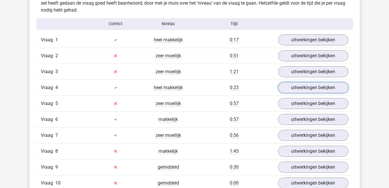
scroll to position [366, 0]
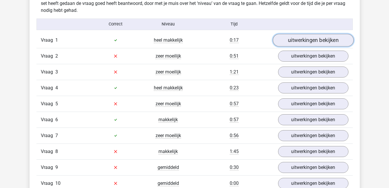
click at [331, 39] on link "uitwerkingen bekijken" at bounding box center [313, 40] width 81 height 13
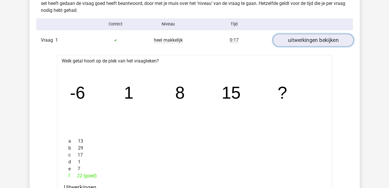
click at [330, 39] on link "uitwerkingen bekijken" at bounding box center [313, 40] width 81 height 13
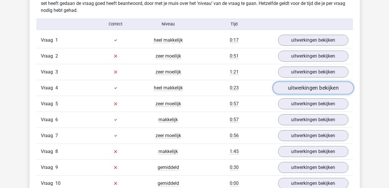
click at [319, 86] on link "uitwerkingen bekijken" at bounding box center [313, 88] width 81 height 13
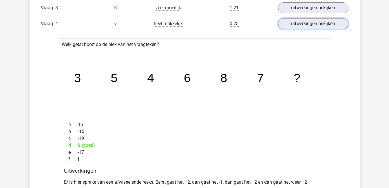
scroll to position [428, 0]
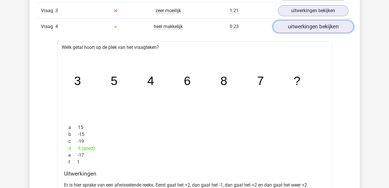
click at [309, 29] on link "uitwerkingen bekijken" at bounding box center [313, 26] width 81 height 13
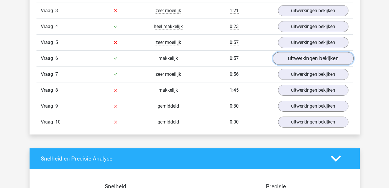
click at [316, 57] on link "uitwerkingen bekijken" at bounding box center [313, 58] width 81 height 13
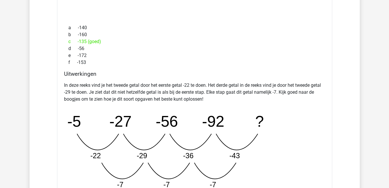
scroll to position [617, 0]
